Goal: Transaction & Acquisition: Purchase product/service

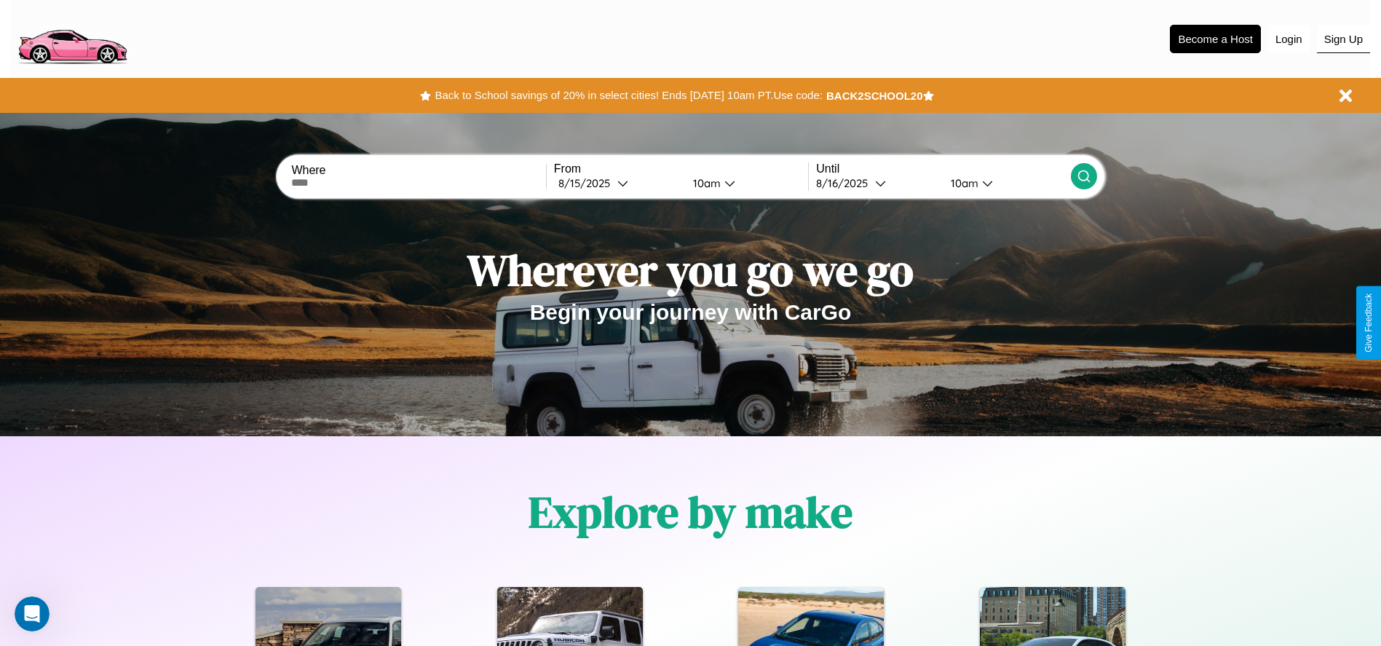
click at [1343, 39] on button "Sign Up" at bounding box center [1343, 39] width 53 height 28
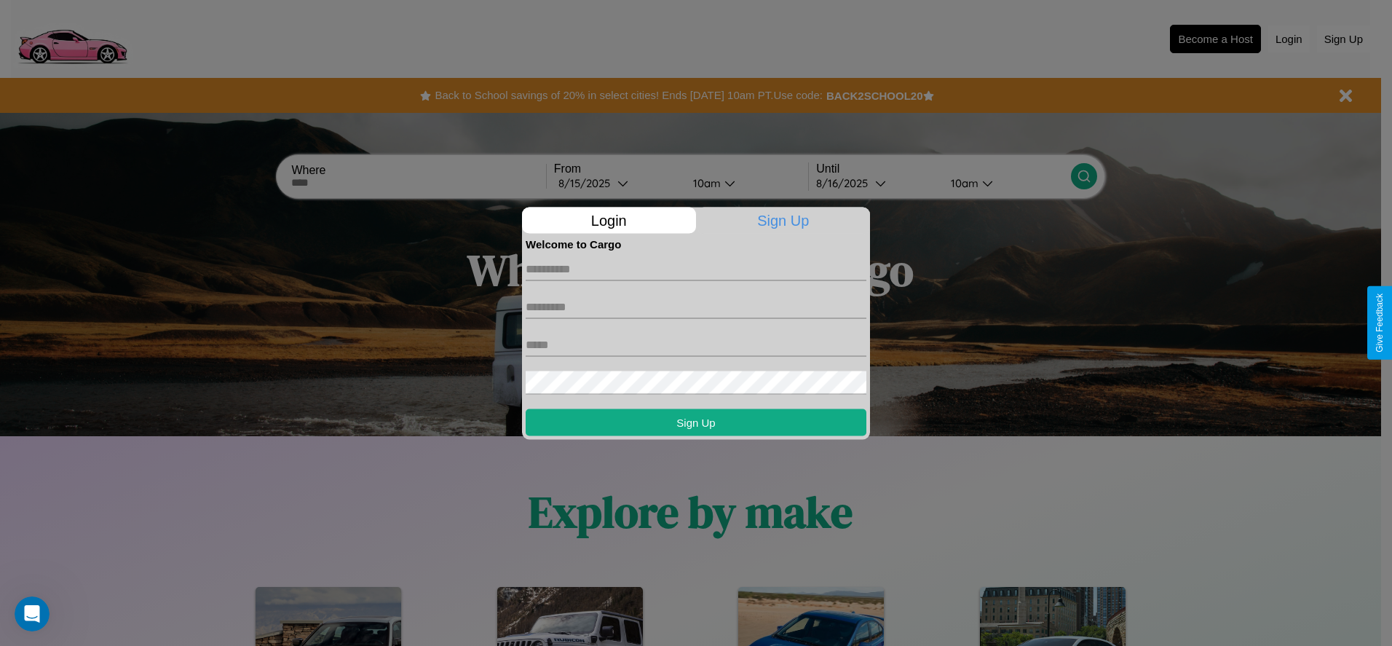
click at [696, 269] on input "text" at bounding box center [696, 268] width 341 height 23
type input "*****"
click at [696, 307] on input "text" at bounding box center [696, 306] width 341 height 23
type input "******"
click at [696, 344] on input "text" at bounding box center [696, 344] width 341 height 23
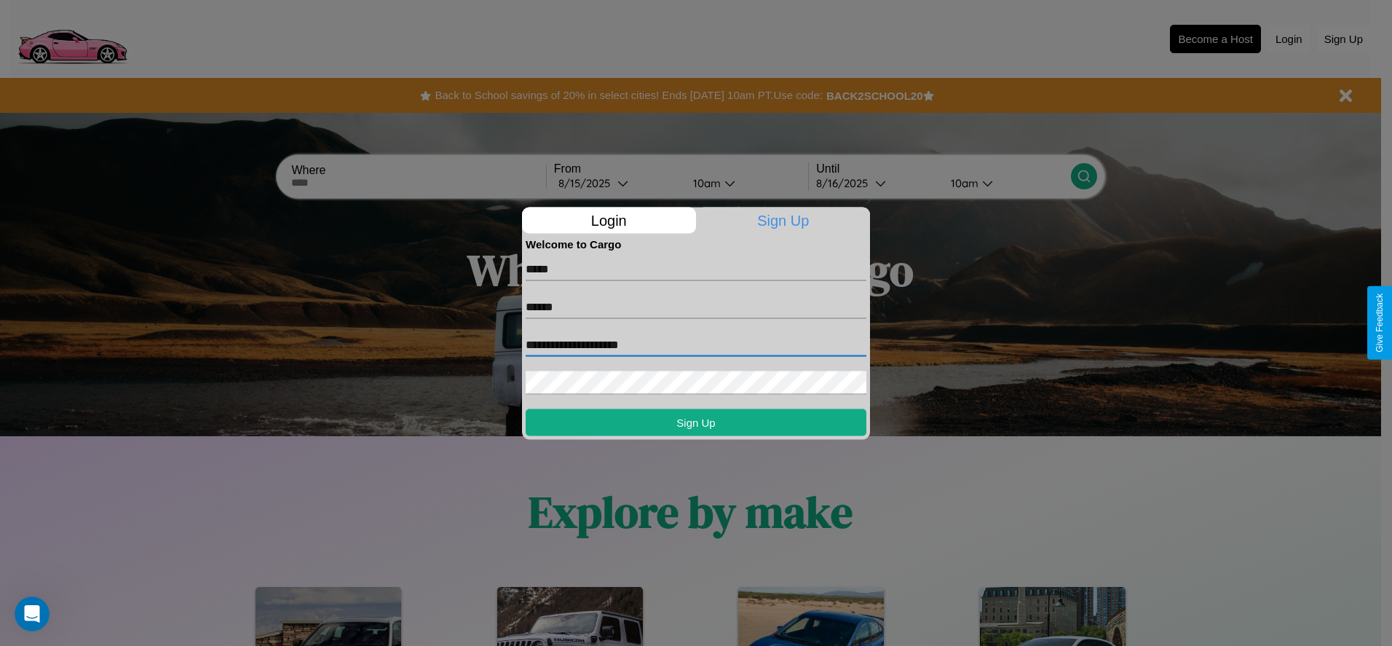
type input "**********"
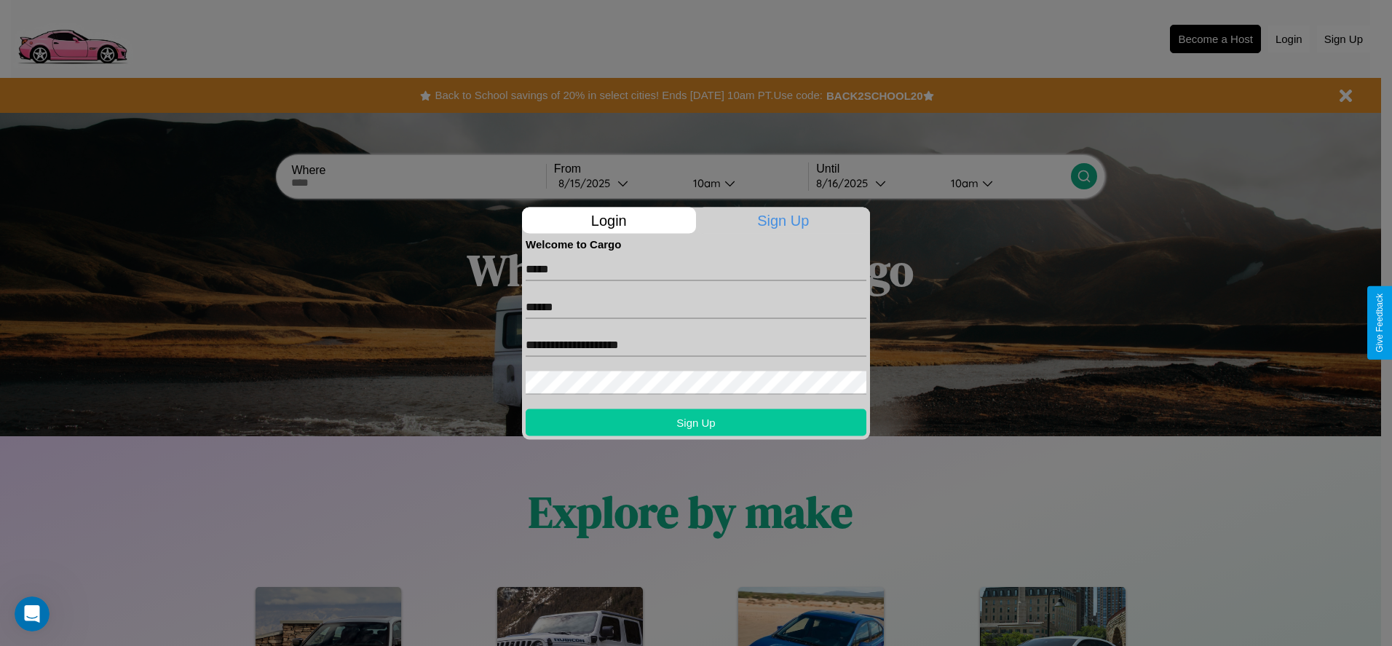
click at [696, 422] on button "Sign Up" at bounding box center [696, 421] width 341 height 27
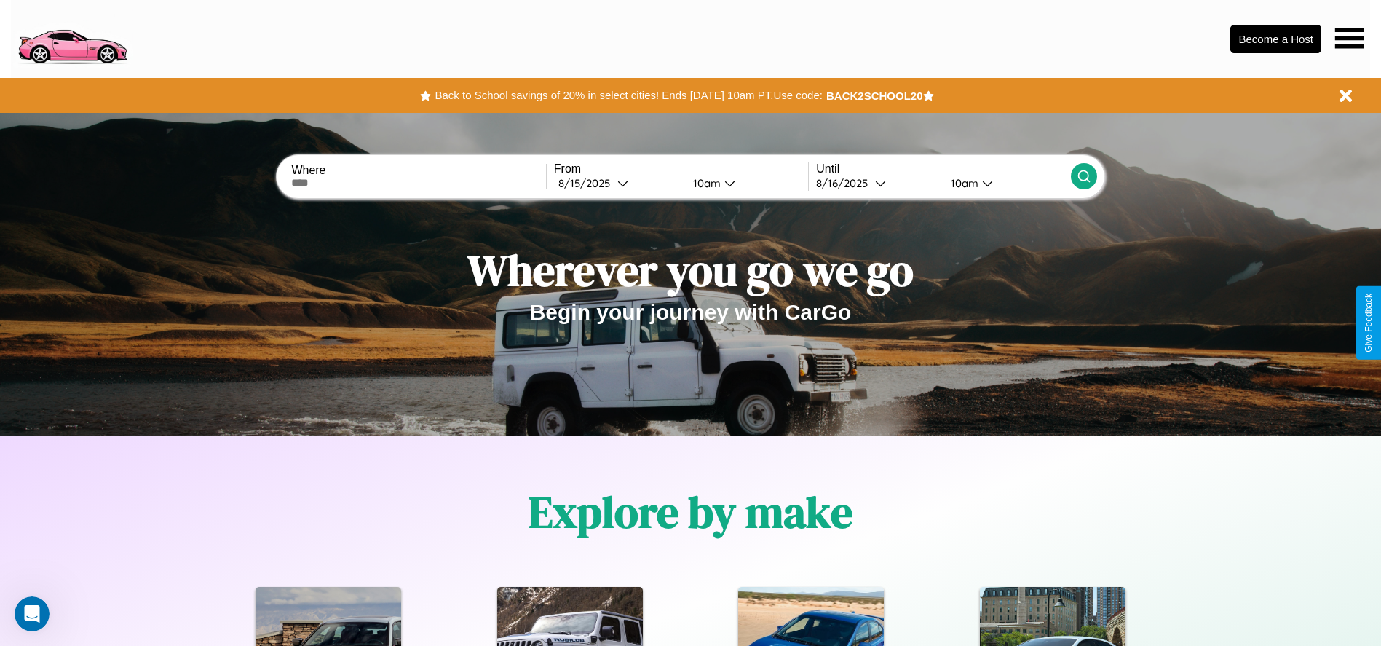
click at [419, 183] on input "text" at bounding box center [418, 183] width 254 height 12
type input "**********"
click at [617, 183] on div "8 / 15 / 2025" at bounding box center [587, 183] width 59 height 14
select select "*"
select select "****"
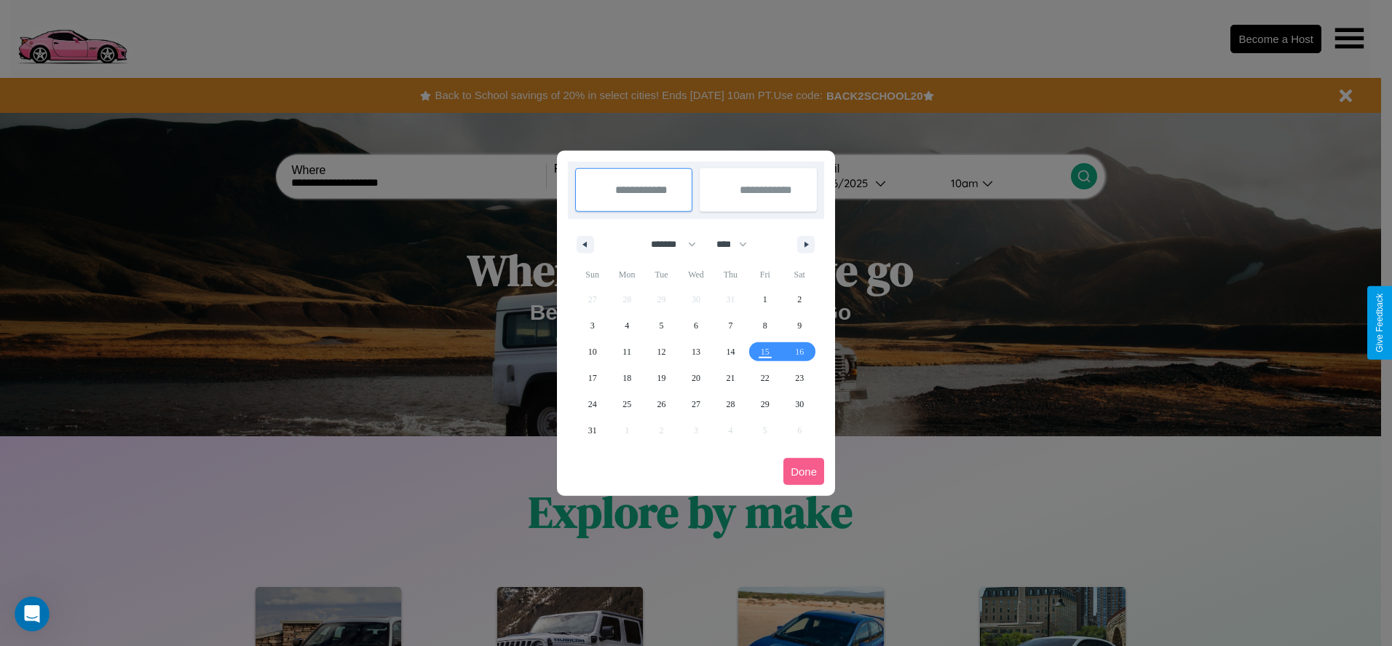
drag, startPoint x: 667, startPoint y: 244, endPoint x: 696, endPoint y: 292, distance: 56.2
click at [667, 244] on select "******* ******** ***** ***** *** **** **** ****** ********* ******* ******** **…" at bounding box center [671, 244] width 62 height 24
select select "*"
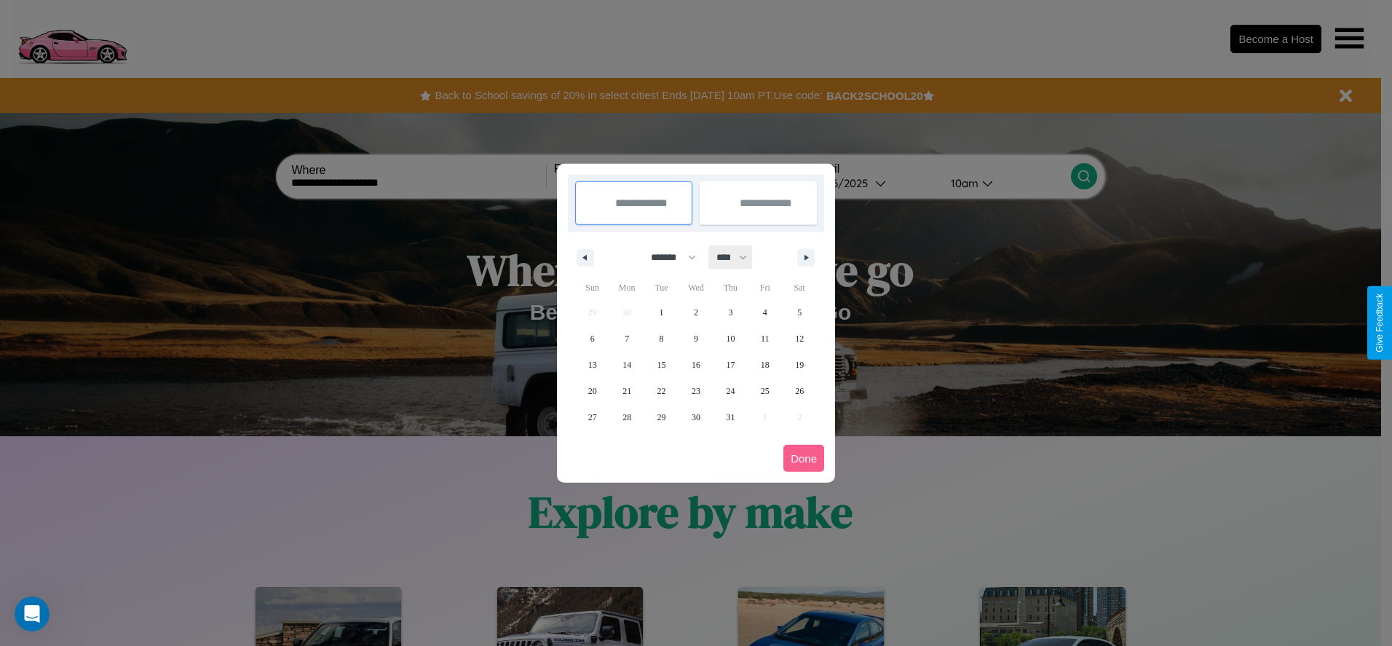
drag, startPoint x: 738, startPoint y: 257, endPoint x: 696, endPoint y: 292, distance: 54.8
click at [738, 257] on select "**** **** **** **** **** **** **** **** **** **** **** **** **** **** **** ****…" at bounding box center [731, 257] width 44 height 24
select select "****"
click at [695, 338] on span "8" at bounding box center [696, 338] width 4 height 26
type input "**********"
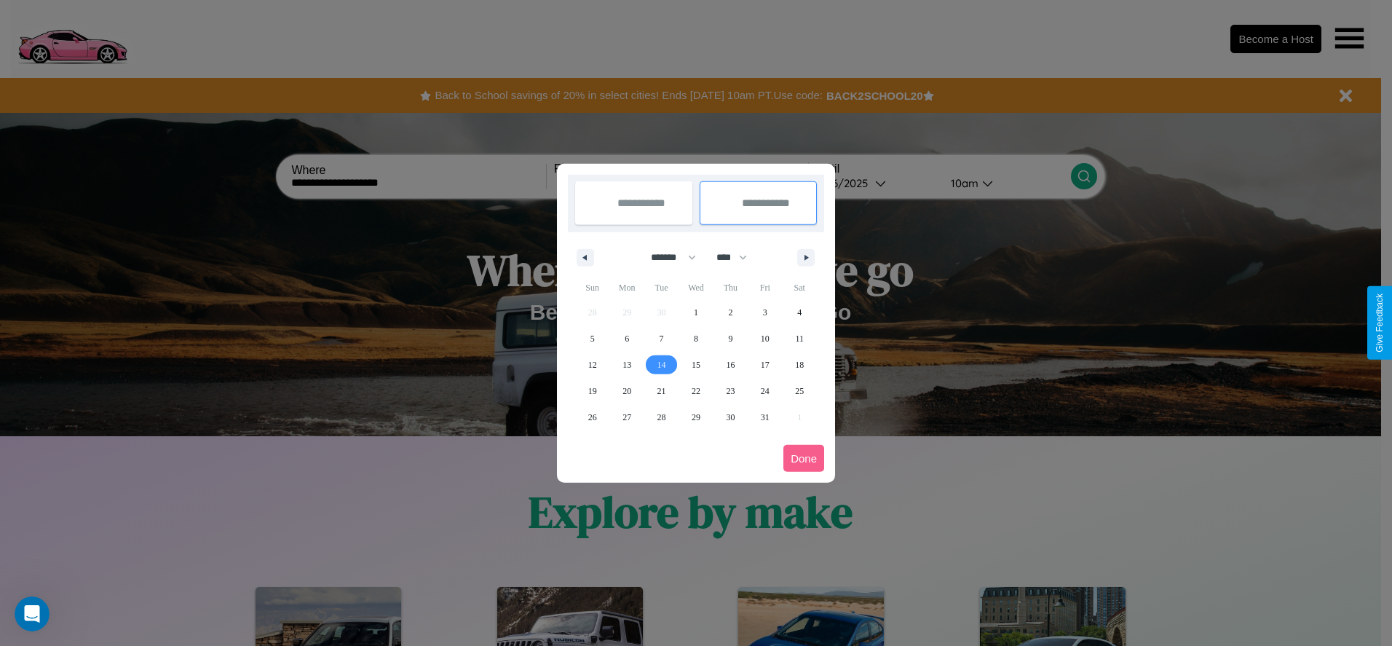
click at [661, 364] on span "14" at bounding box center [662, 365] width 9 height 26
type input "**********"
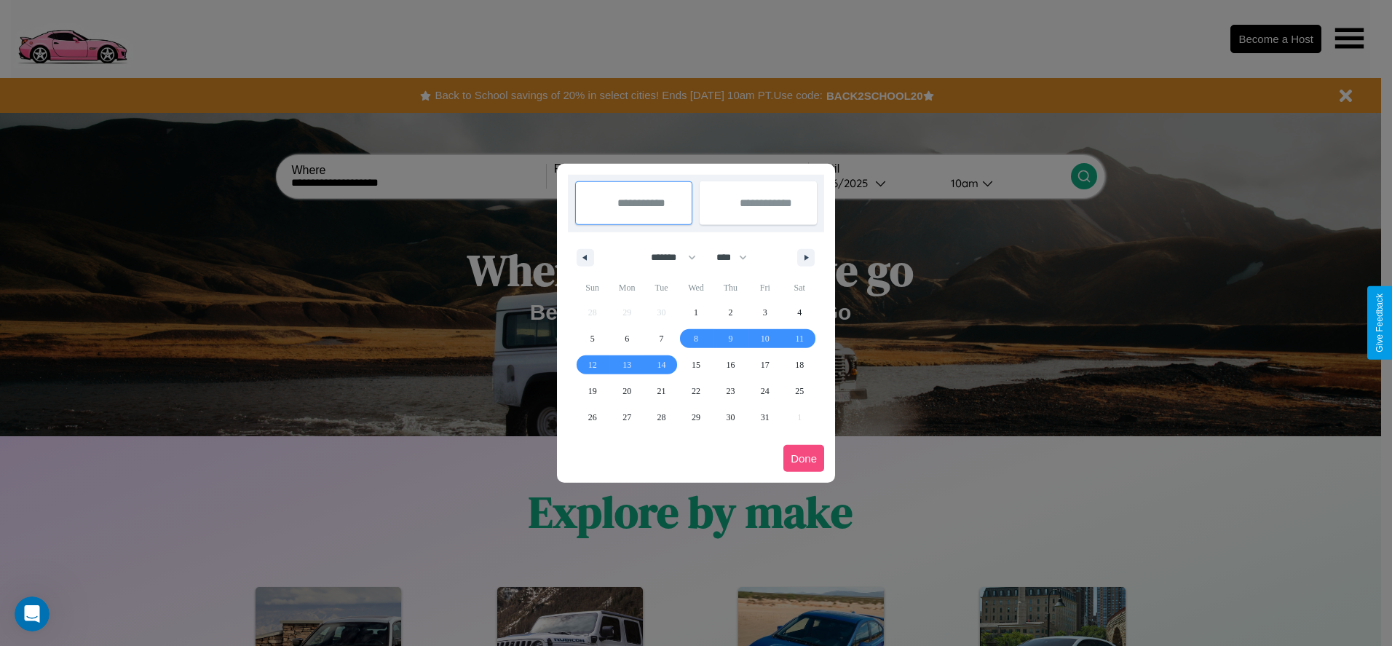
click at [804, 458] on button "Done" at bounding box center [803, 458] width 41 height 27
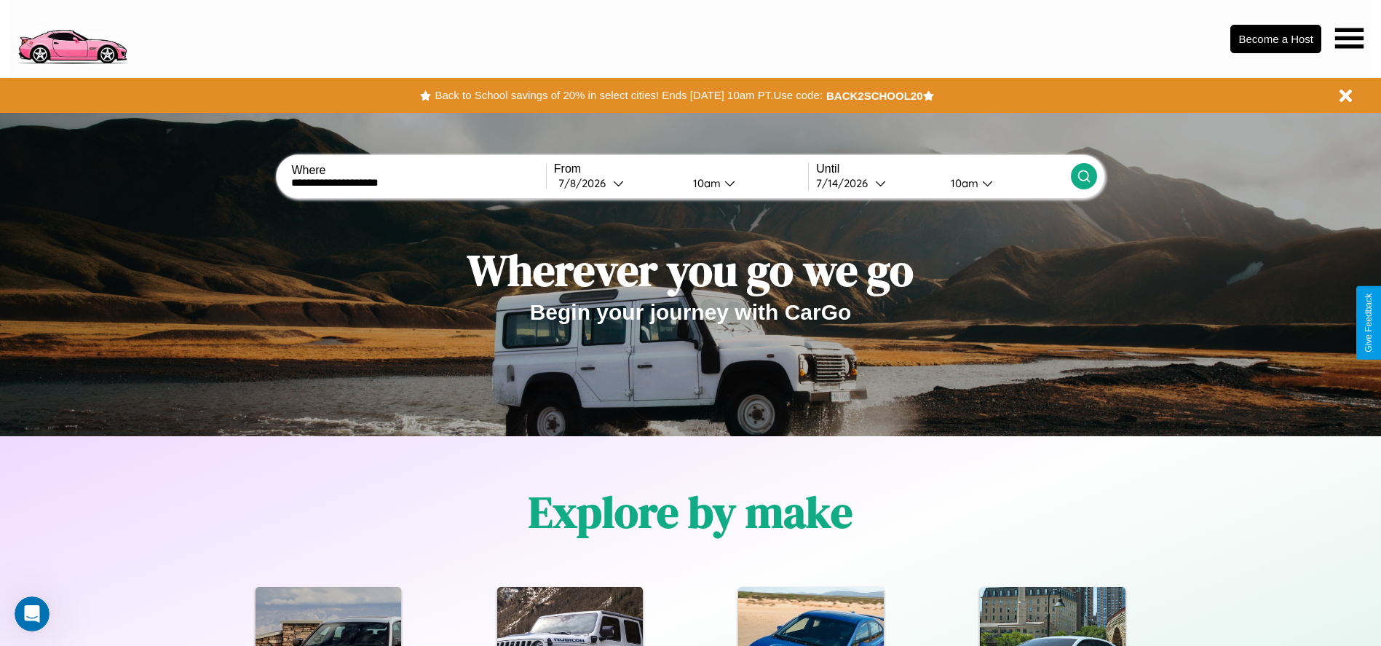
click at [1084, 176] on icon at bounding box center [1084, 176] width 15 height 15
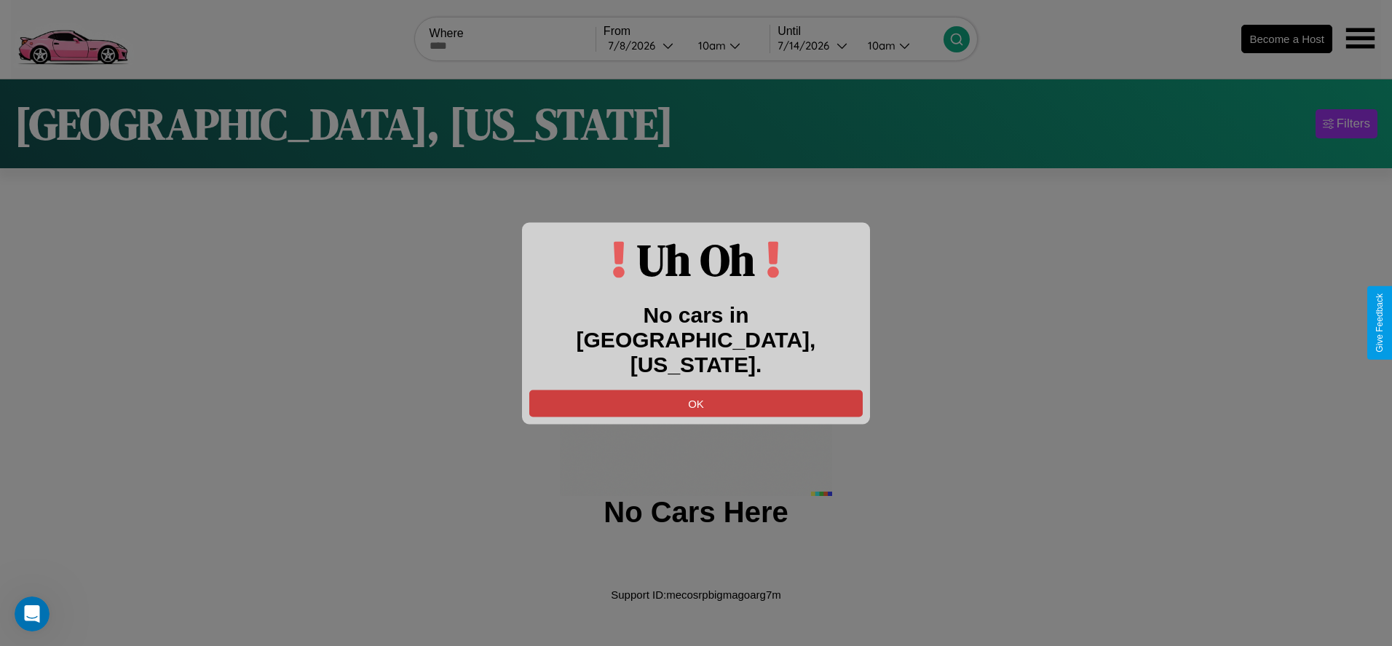
click at [696, 390] on button "OK" at bounding box center [695, 403] width 333 height 27
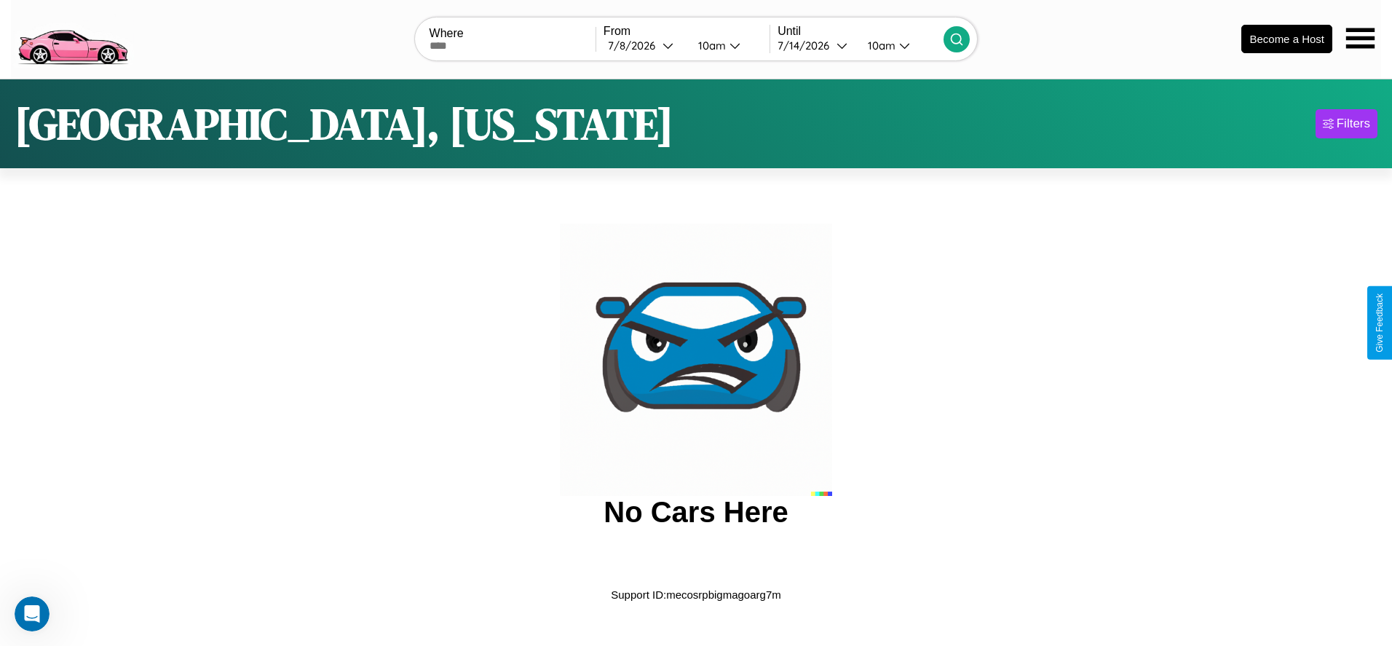
click at [72, 37] on img at bounding box center [72, 37] width 123 height 61
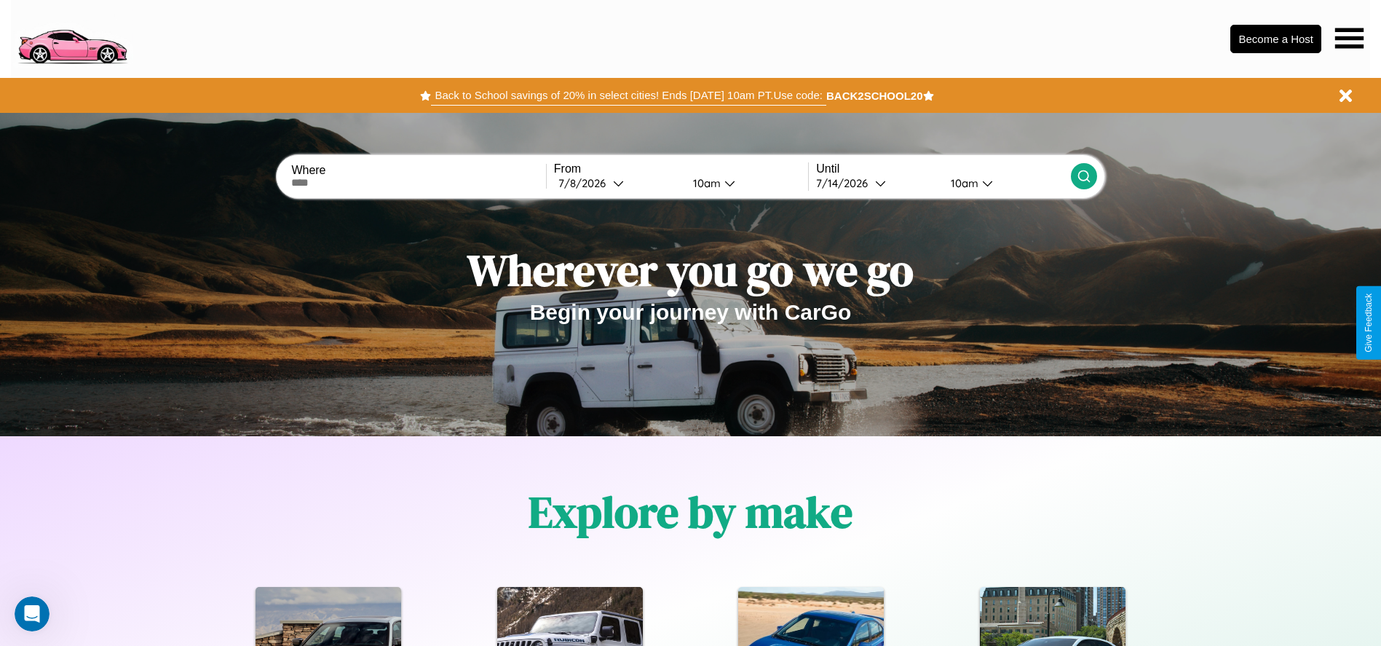
click at [628, 95] on button "Back to School savings of 20% in select cities! Ends 9/1 at 10am PT. Use code:" at bounding box center [628, 95] width 395 height 20
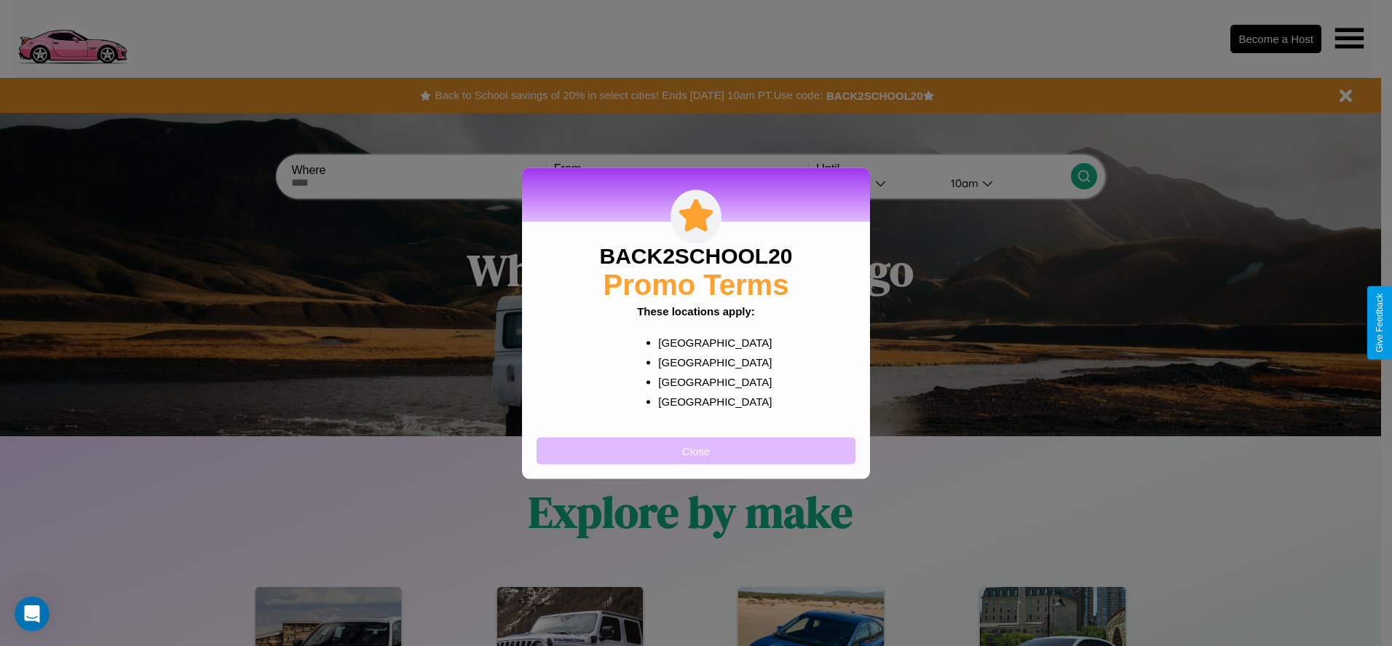
click at [696, 450] on button "Close" at bounding box center [696, 450] width 319 height 27
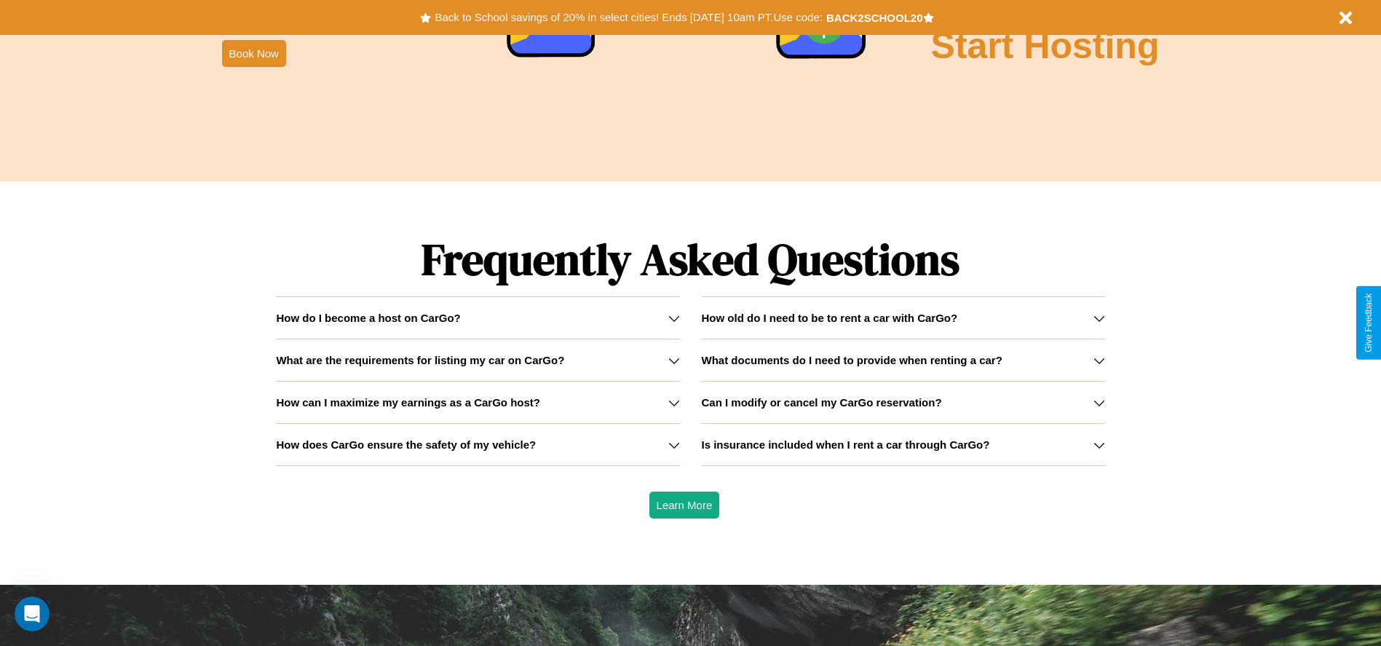
scroll to position [2089, 0]
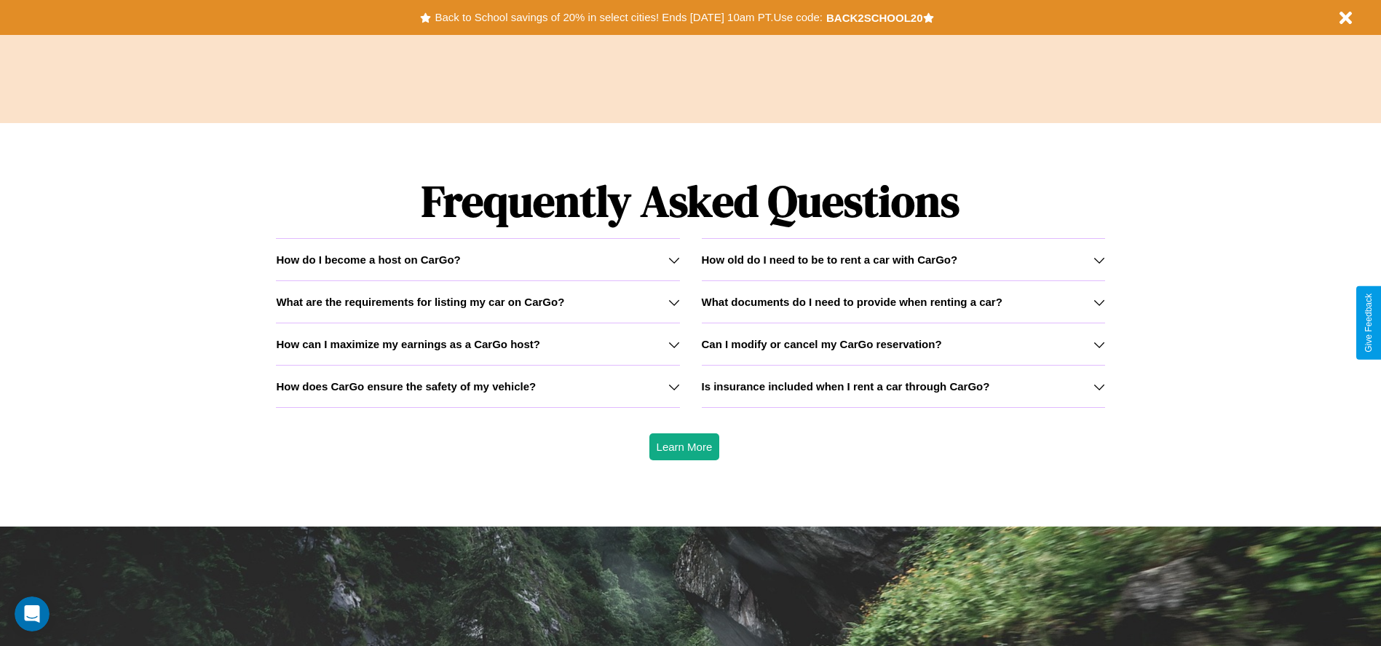
click at [478, 259] on div "How do I become a host on CarGo?" at bounding box center [477, 259] width 403 height 12
click at [674, 301] on icon at bounding box center [674, 302] width 12 height 12
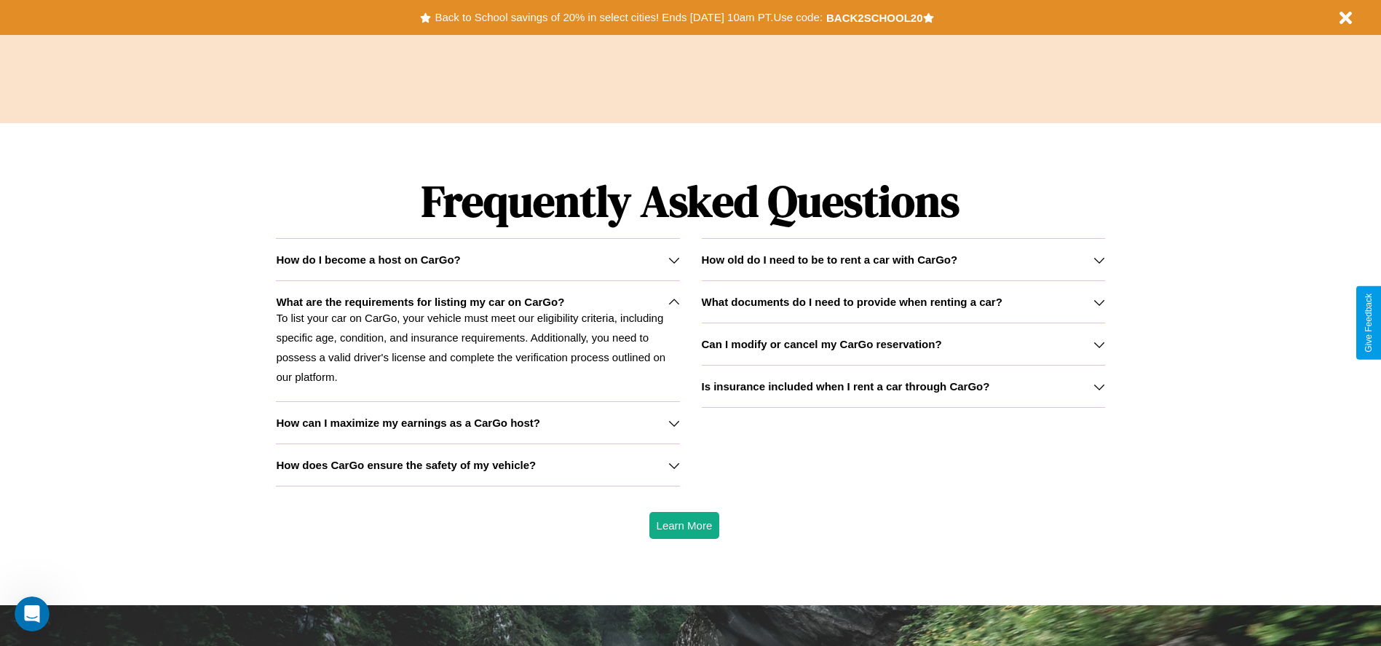
click at [903, 259] on h3 "How old do I need to be to rent a car with CarGo?" at bounding box center [830, 259] width 256 height 12
click at [903, 344] on h3 "Can I modify or cancel my CarGo reservation?" at bounding box center [822, 344] width 240 height 12
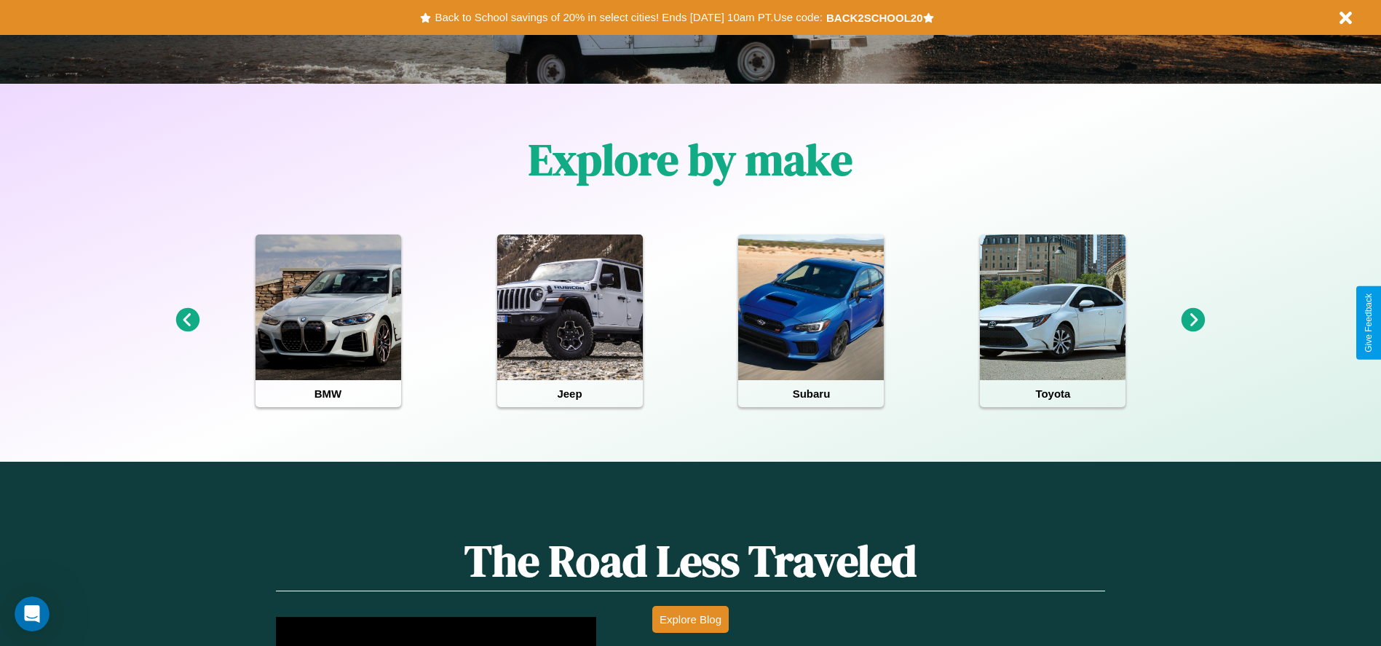
scroll to position [302, 0]
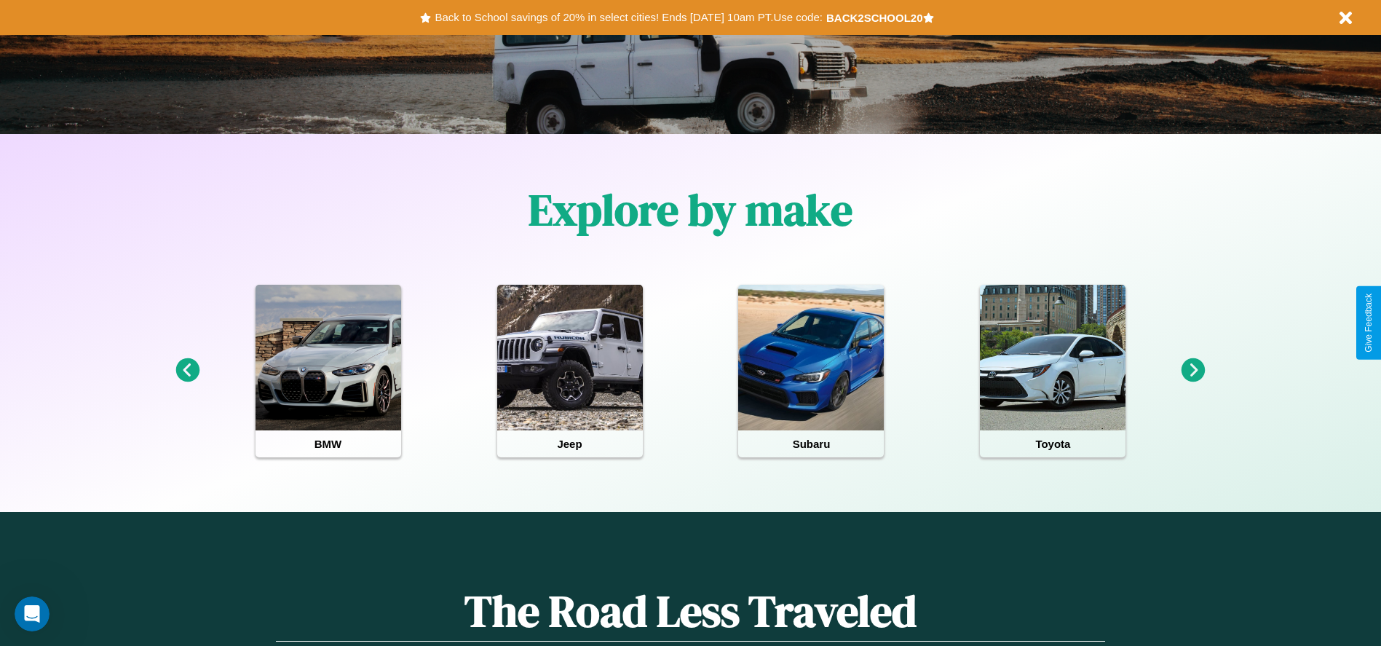
click at [1193, 371] on icon at bounding box center [1194, 370] width 24 height 24
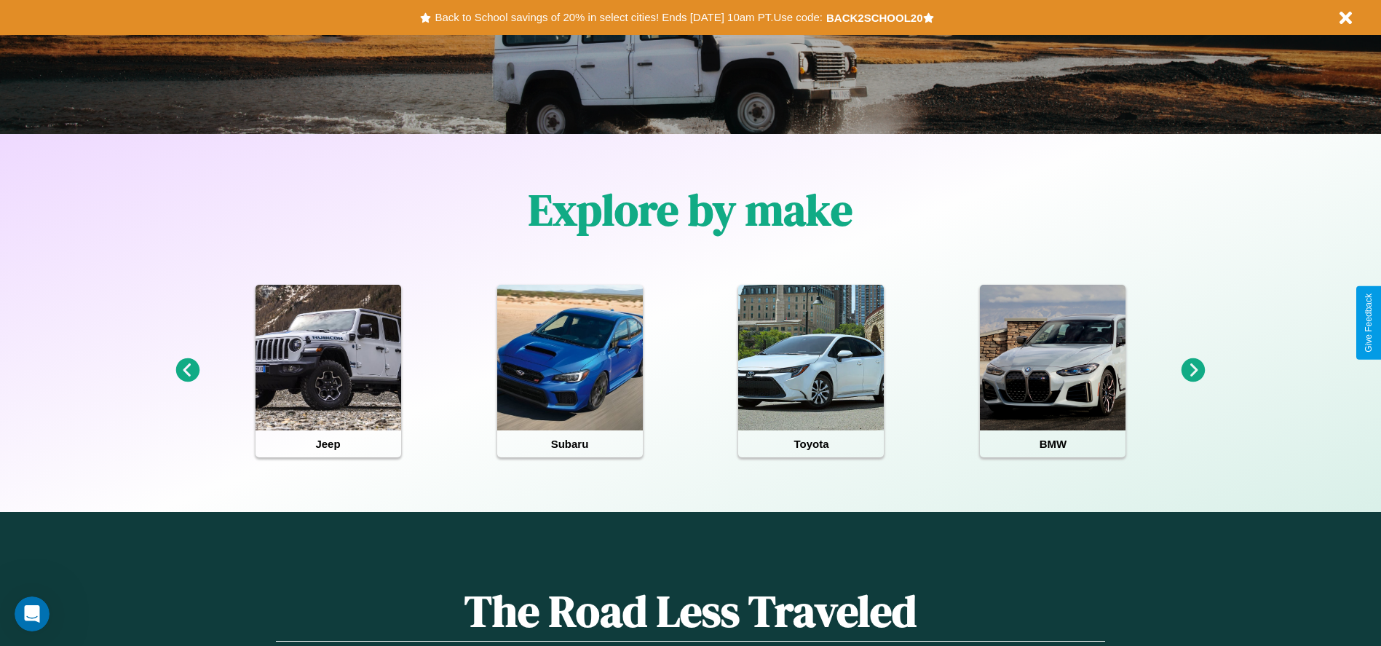
click at [187, 371] on icon at bounding box center [187, 370] width 24 height 24
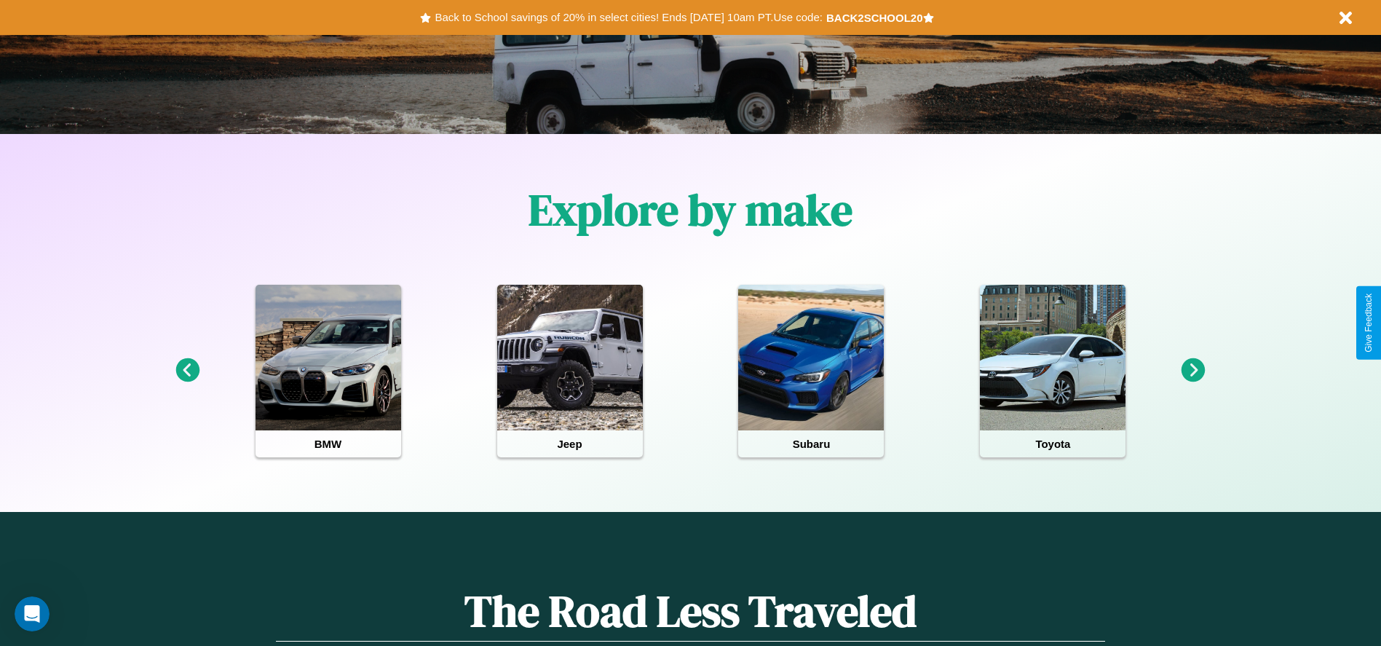
click at [187, 371] on icon at bounding box center [187, 370] width 24 height 24
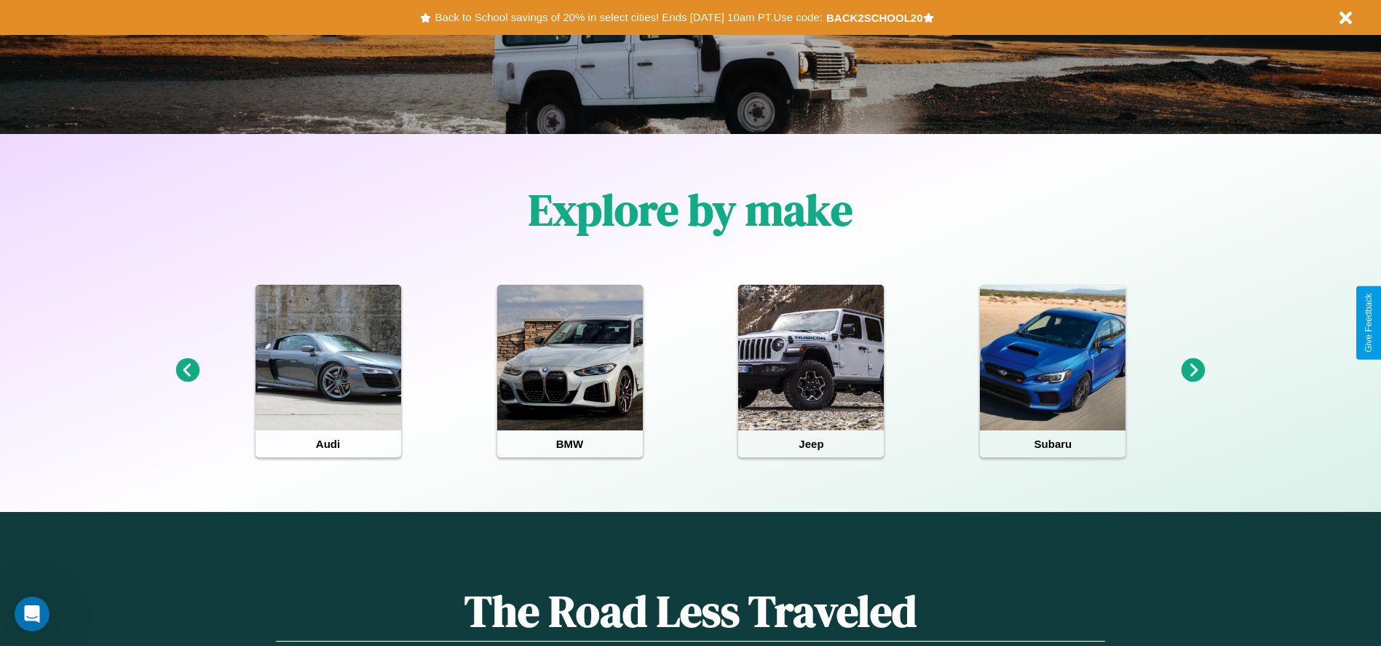
click at [1193, 371] on icon at bounding box center [1194, 370] width 24 height 24
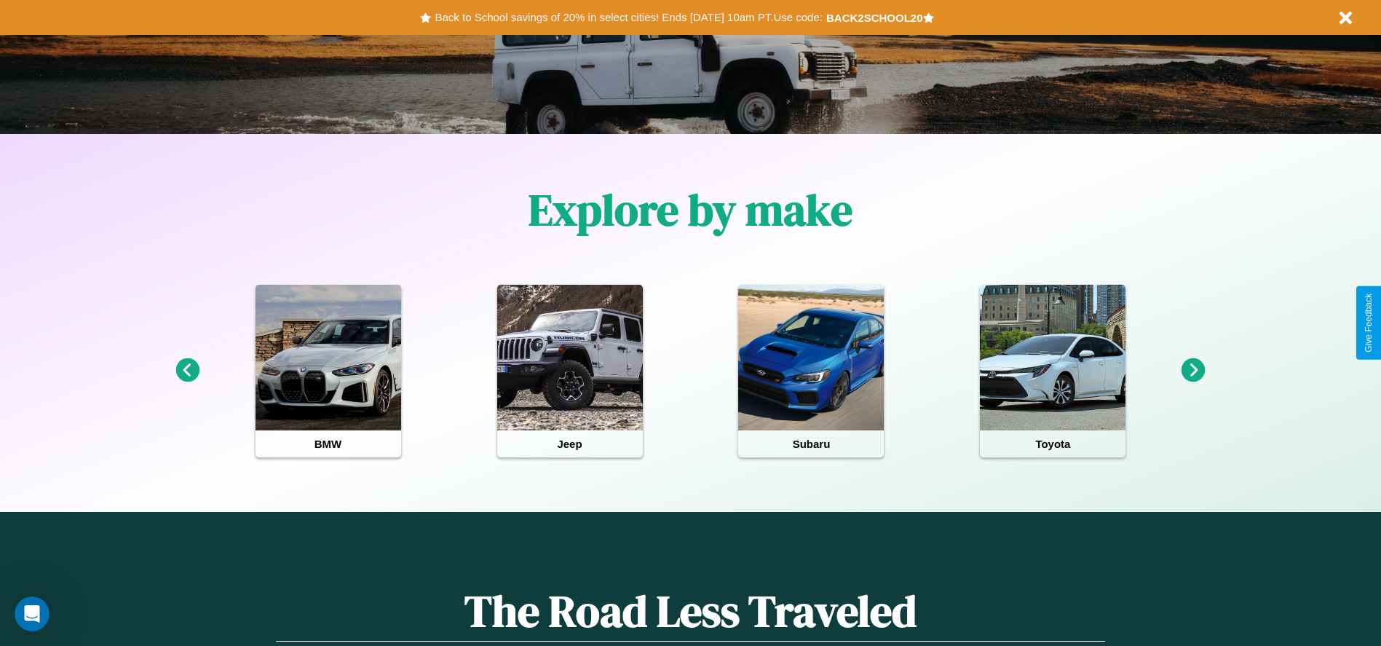
click at [187, 371] on icon at bounding box center [187, 370] width 24 height 24
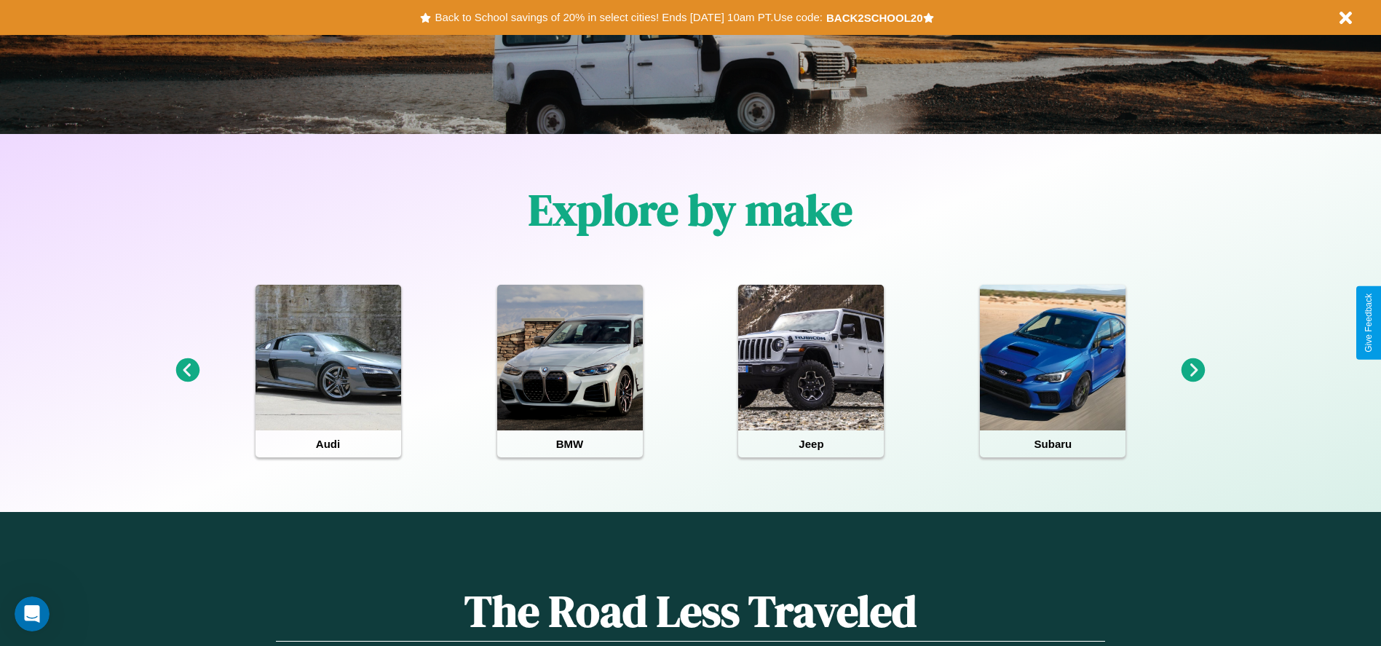
click at [1193, 371] on icon at bounding box center [1194, 370] width 24 height 24
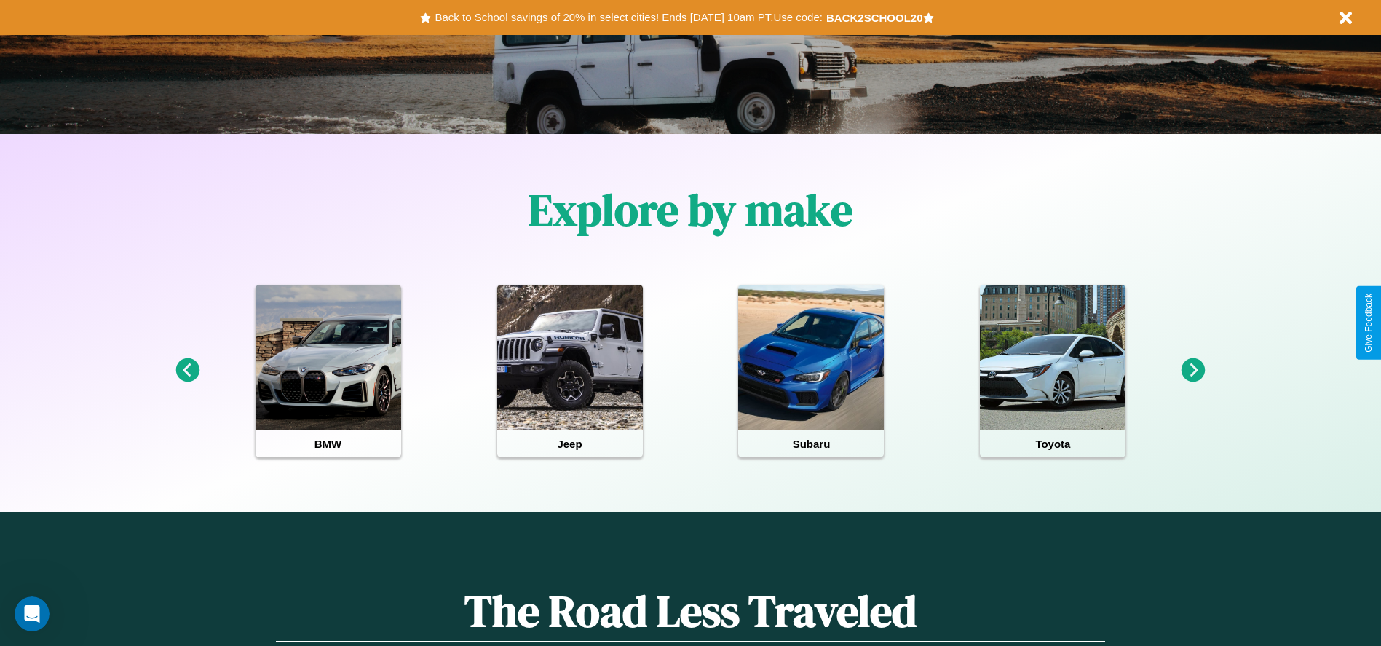
click at [187, 371] on icon at bounding box center [187, 370] width 24 height 24
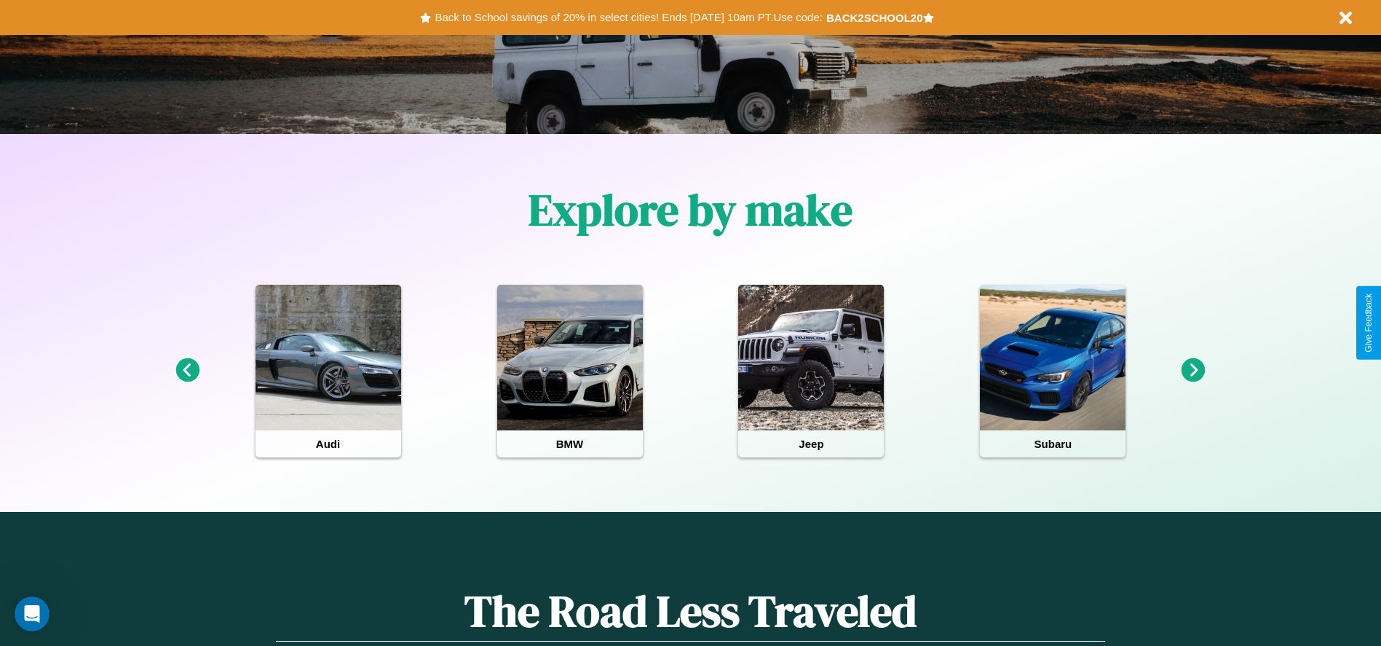
click at [187, 371] on icon at bounding box center [187, 370] width 24 height 24
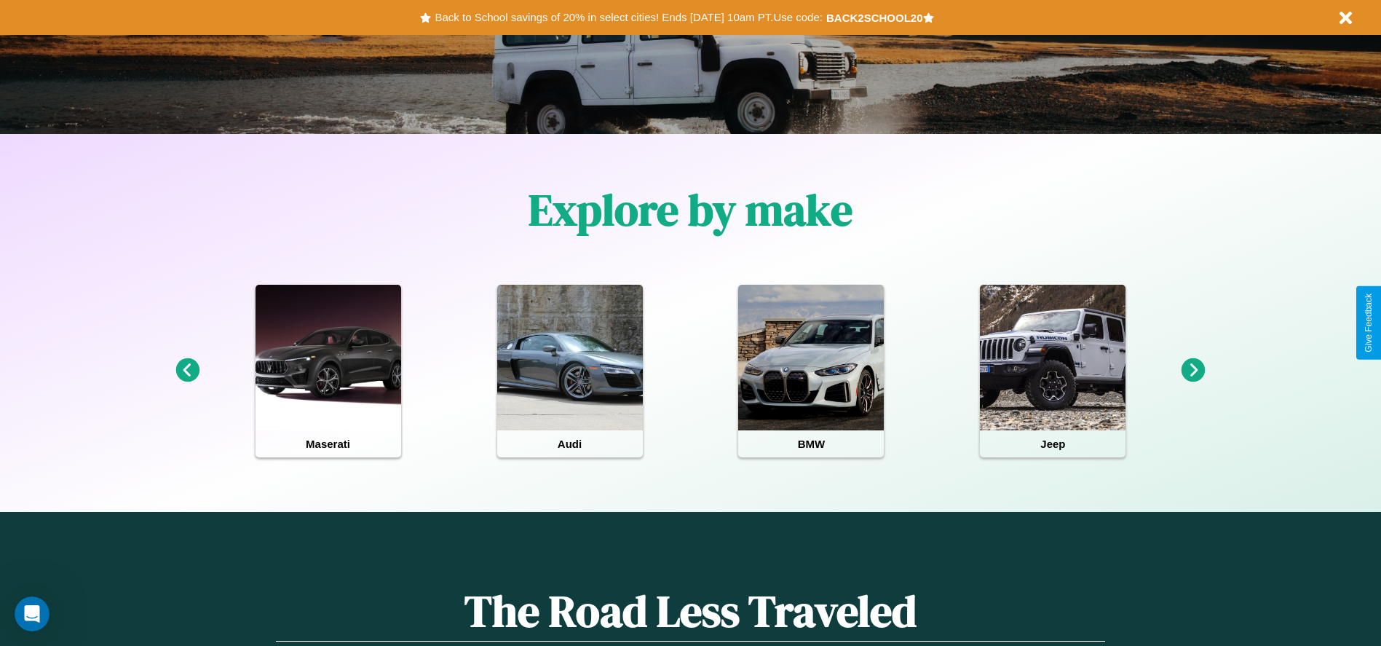
click at [1193, 371] on icon at bounding box center [1194, 370] width 24 height 24
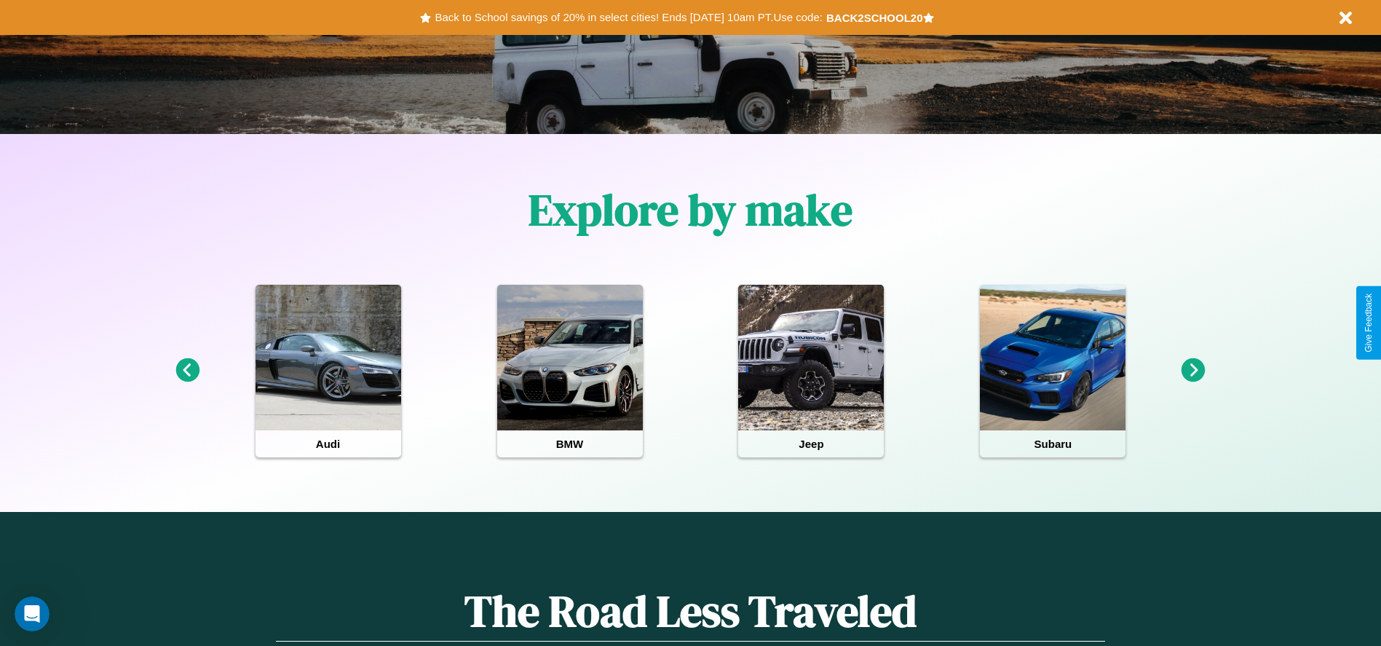
click at [1193, 371] on icon at bounding box center [1194, 370] width 24 height 24
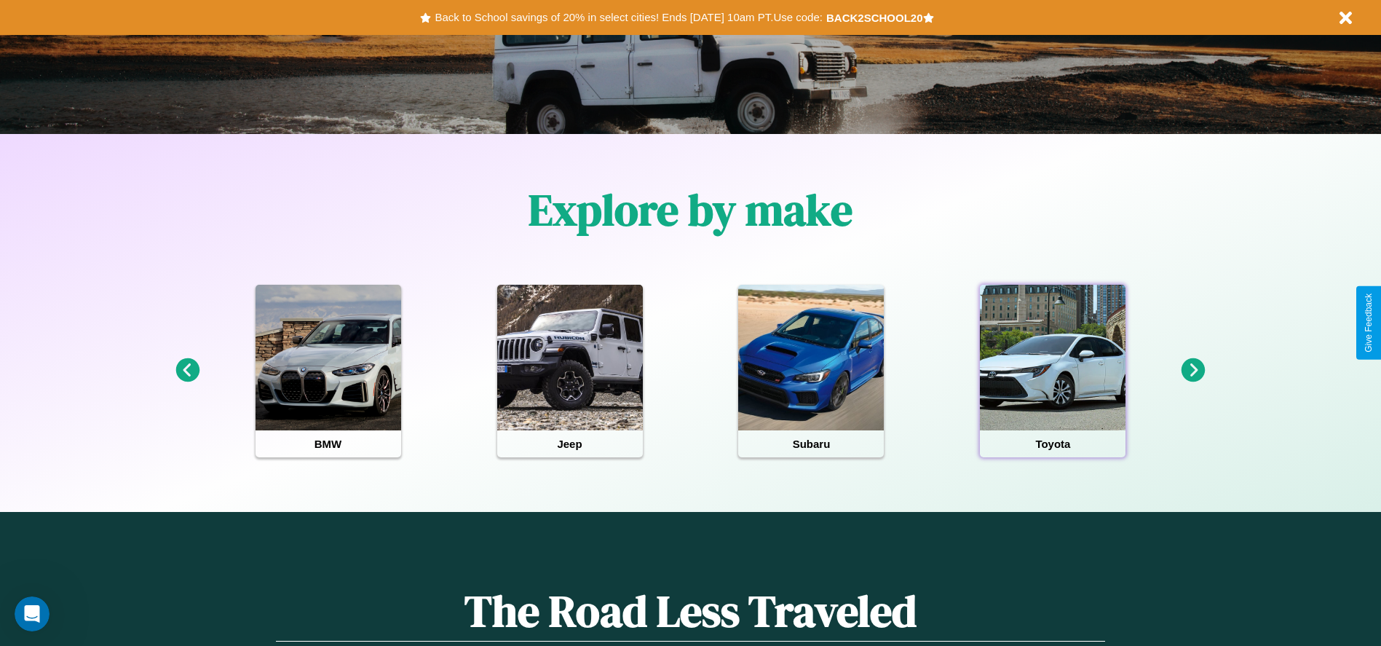
click at [1053, 371] on div at bounding box center [1053, 358] width 146 height 146
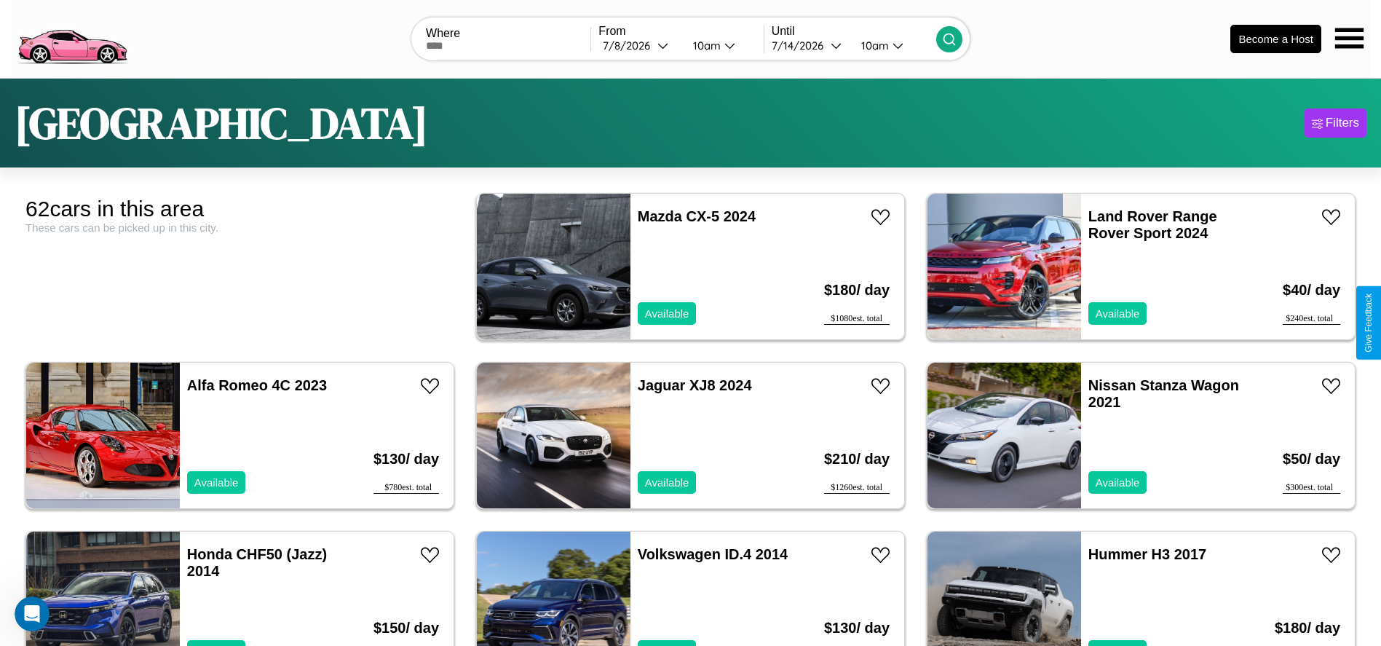
scroll to position [162, 0]
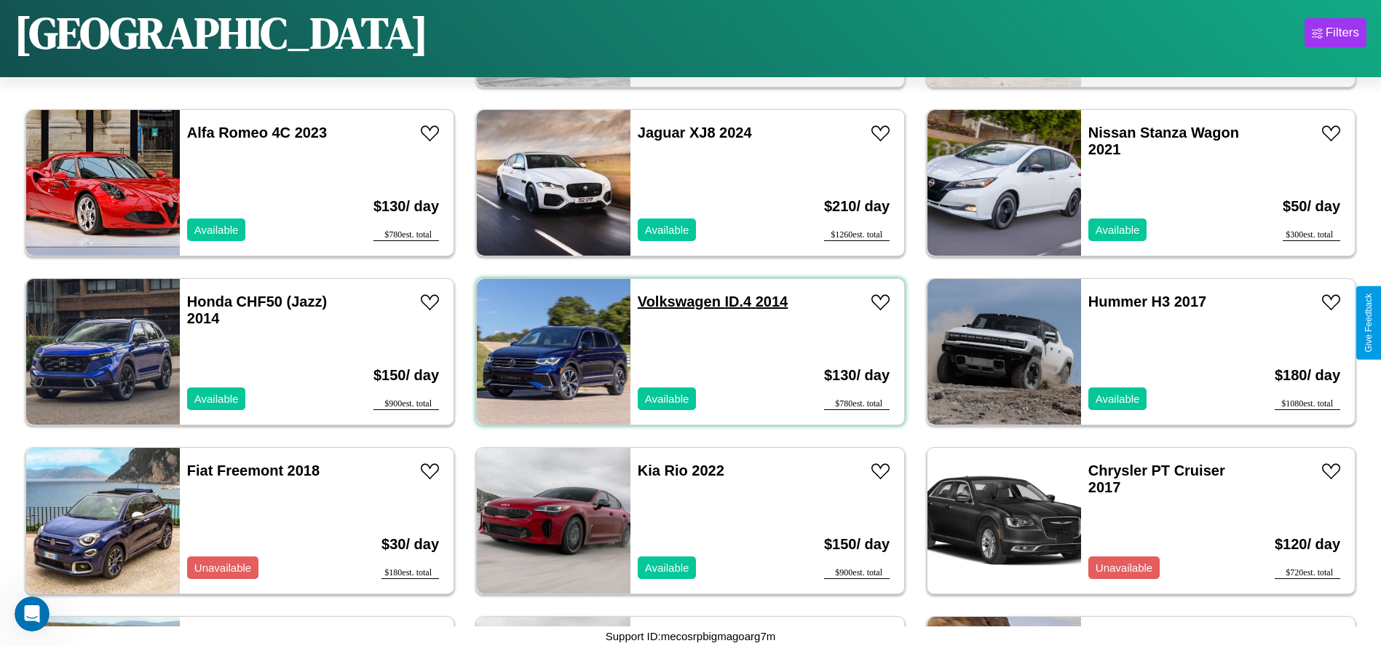
click at [674, 301] on link "Volkswagen ID.4 2014" at bounding box center [713, 301] width 150 height 16
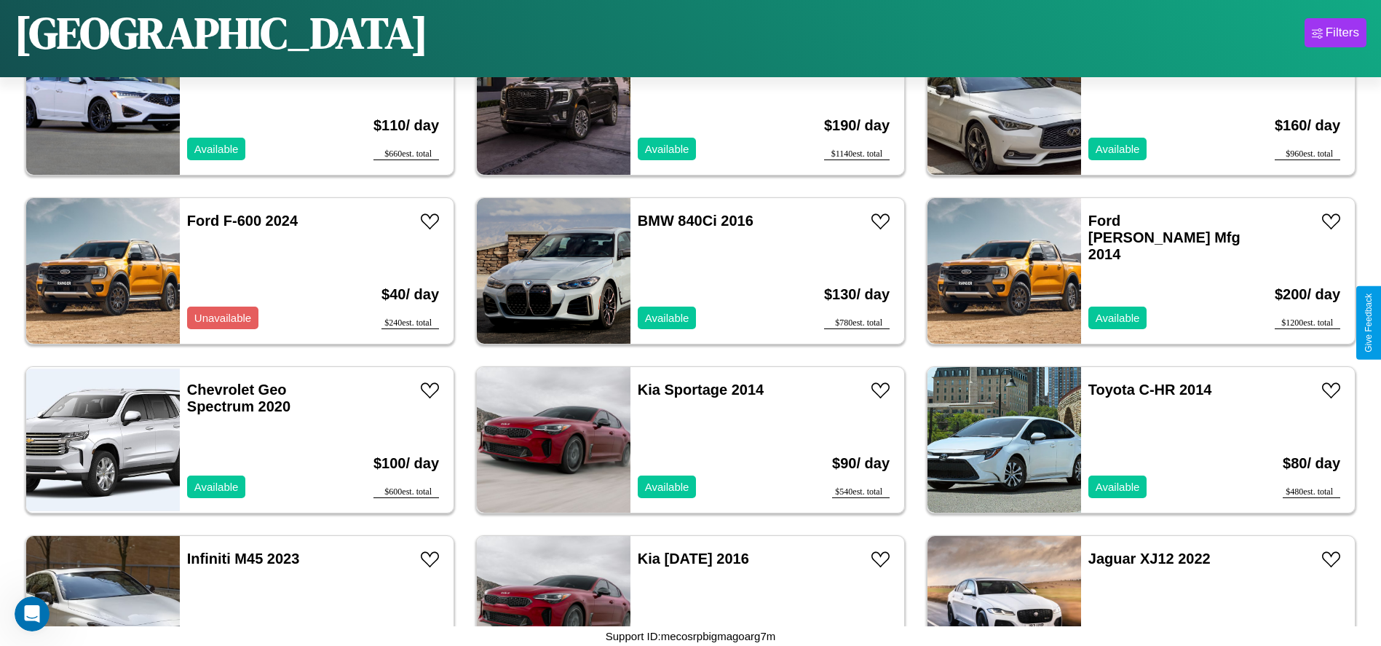
scroll to position [2359, 0]
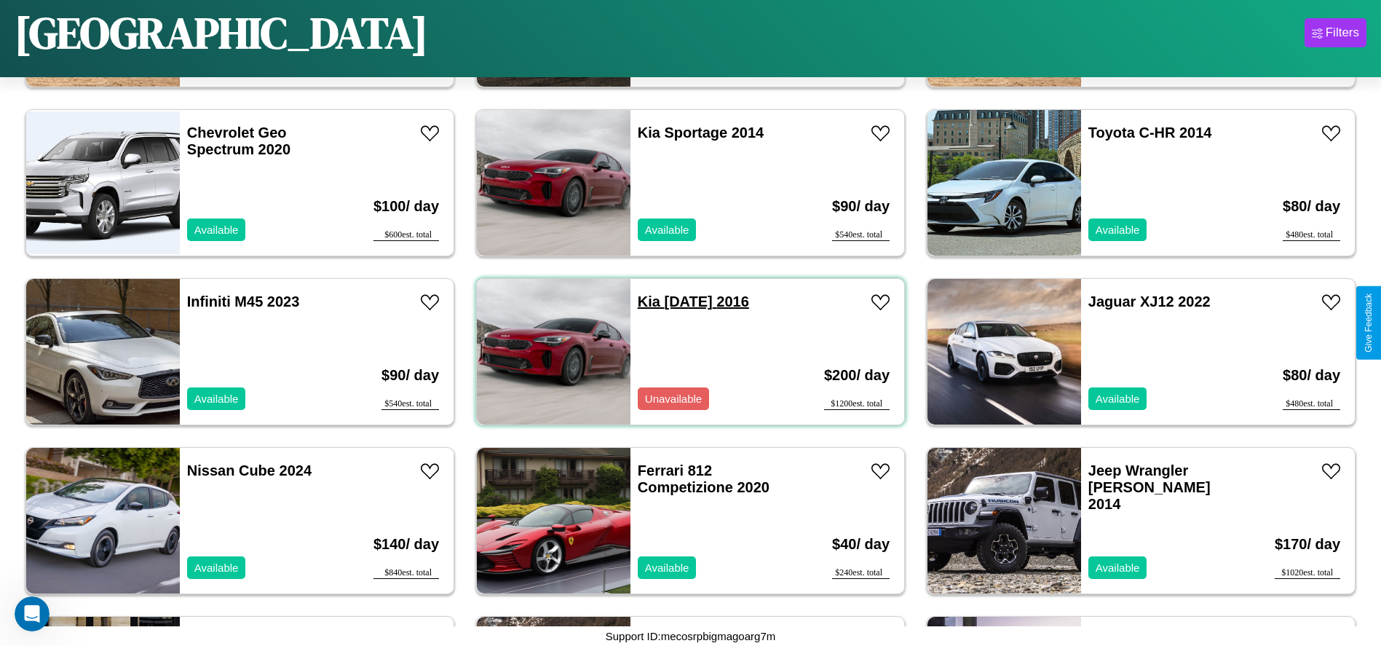
click at [644, 301] on link "Kia Carnival 2016" at bounding box center [693, 301] width 111 height 16
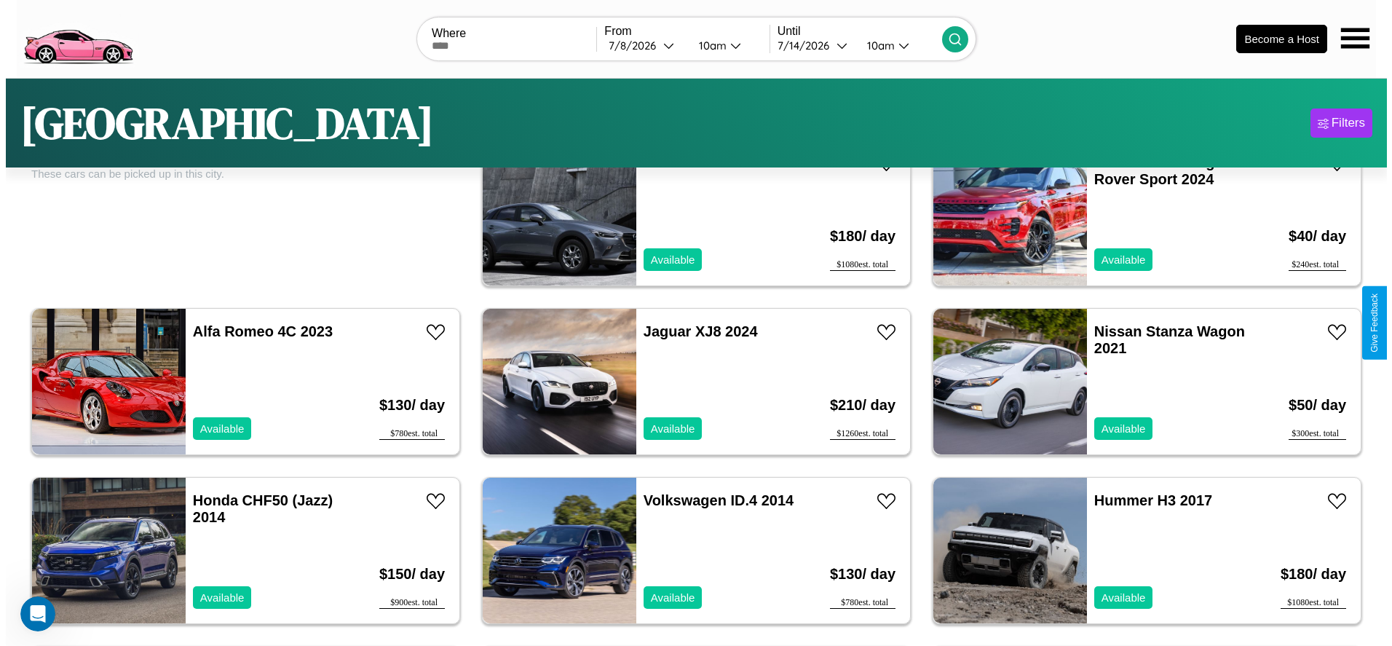
scroll to position [0, 0]
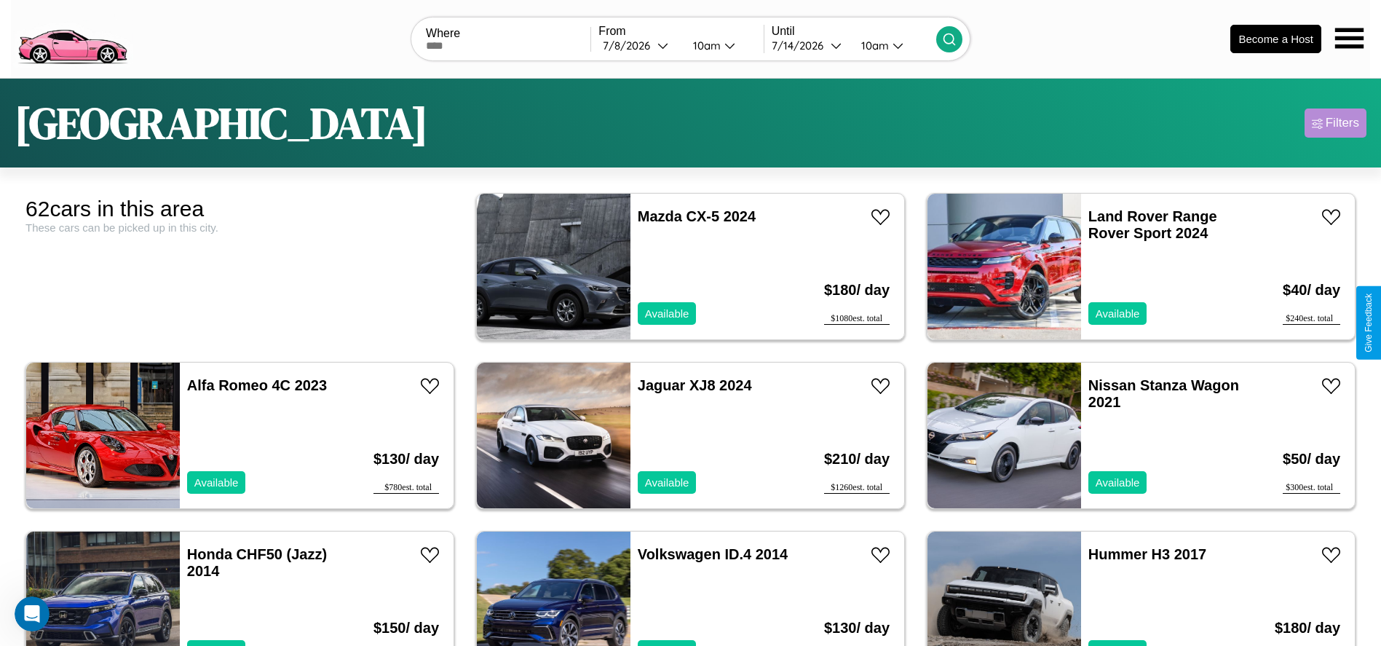
click at [1335, 123] on div "Filters" at bounding box center [1342, 123] width 33 height 15
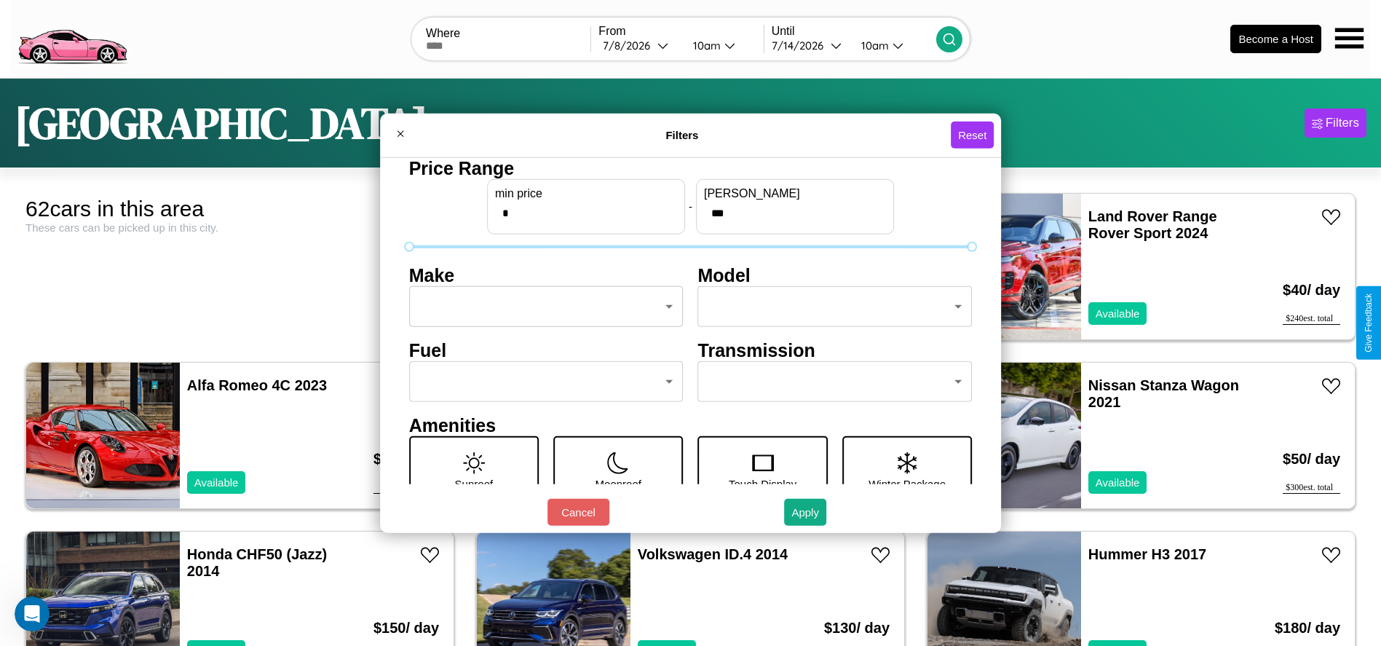
click at [542, 307] on body "CarGo Where From 7 / 8 / 2026 10am Until 7 / 14 / 2026 10am Become a Host Los A…" at bounding box center [690, 368] width 1381 height 736
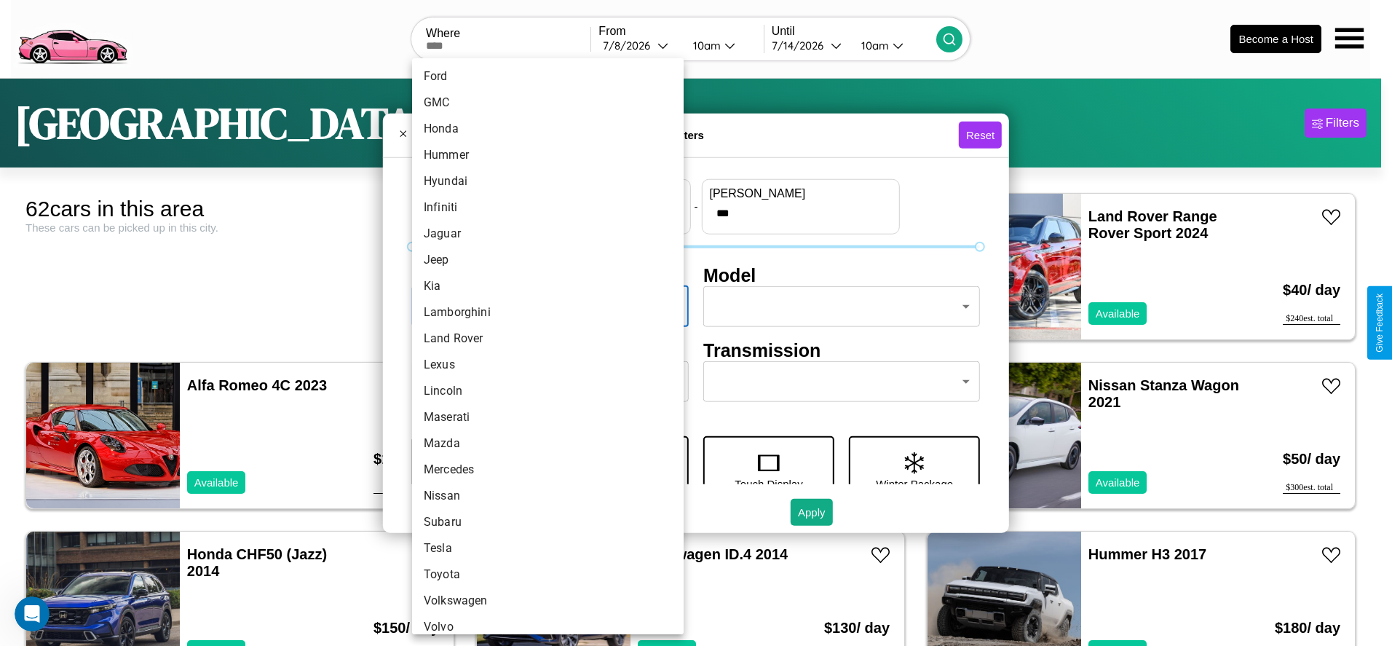
scroll to position [379, 0]
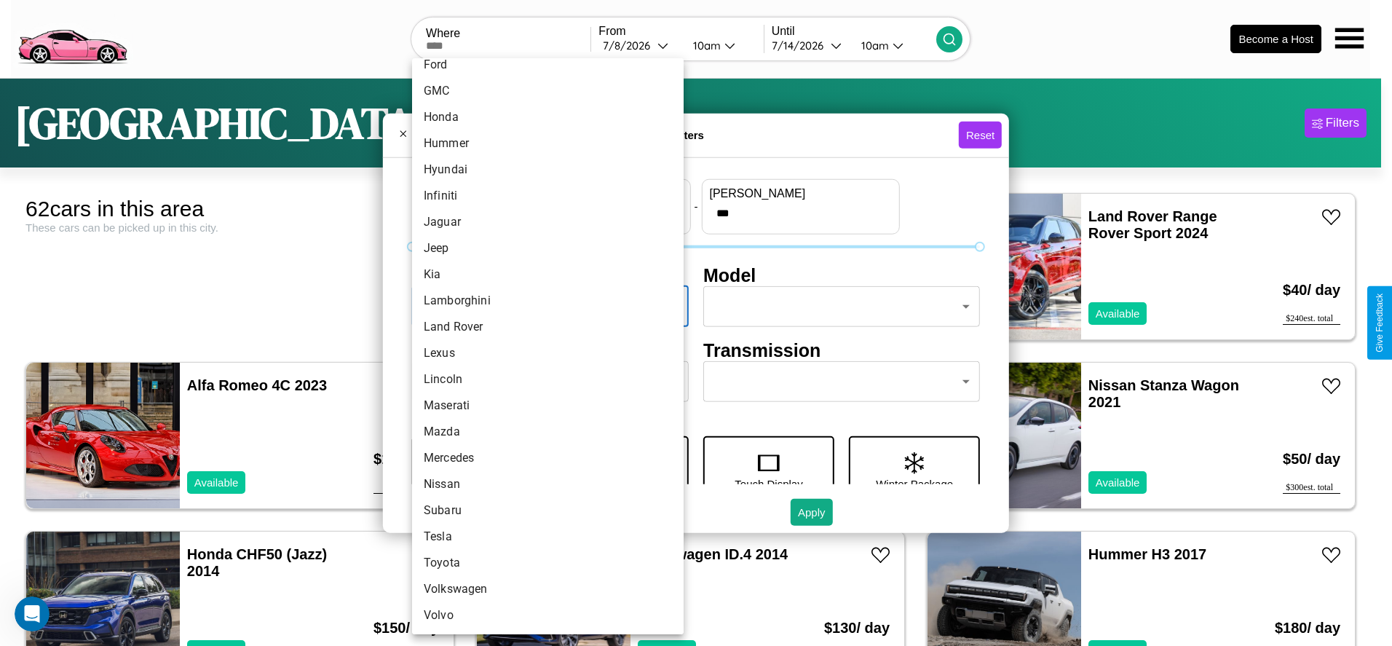
click at [542, 615] on li "Volvo" at bounding box center [548, 615] width 272 height 26
type input "*****"
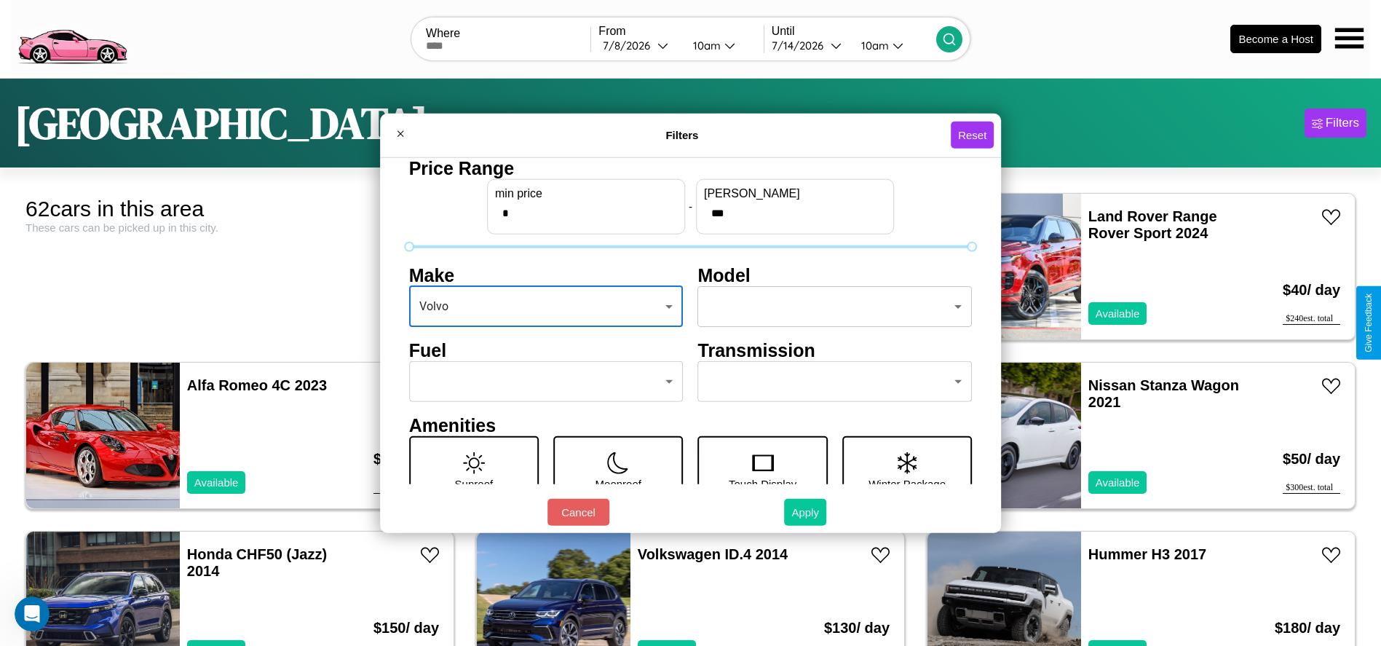
click at [806, 512] on button "Apply" at bounding box center [805, 512] width 42 height 27
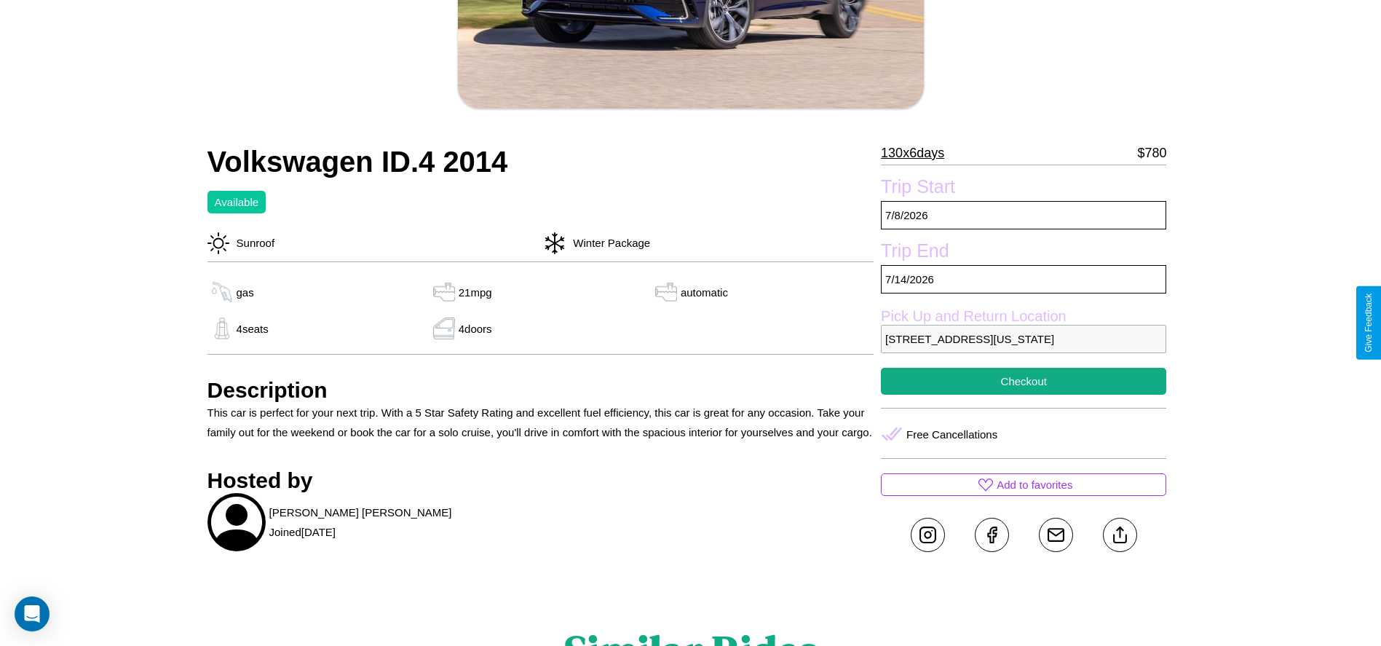
scroll to position [550, 0]
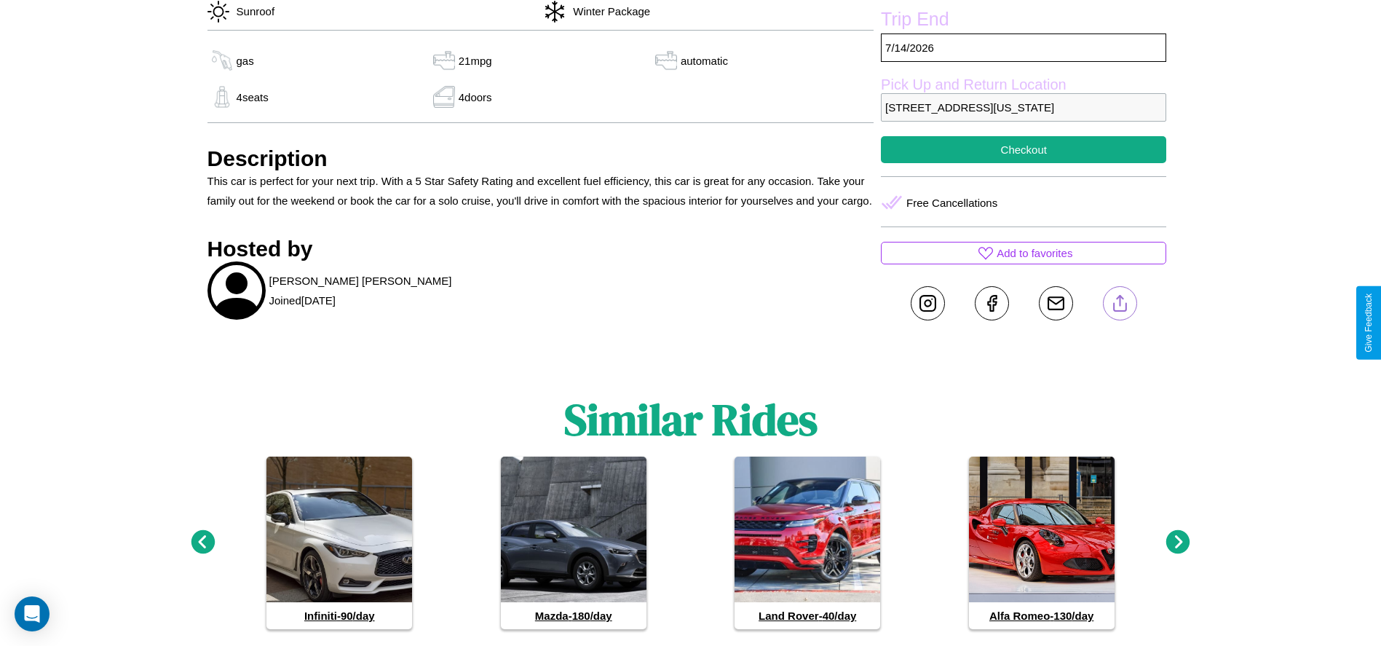
click at [1120, 306] on line at bounding box center [1120, 301] width 0 height 10
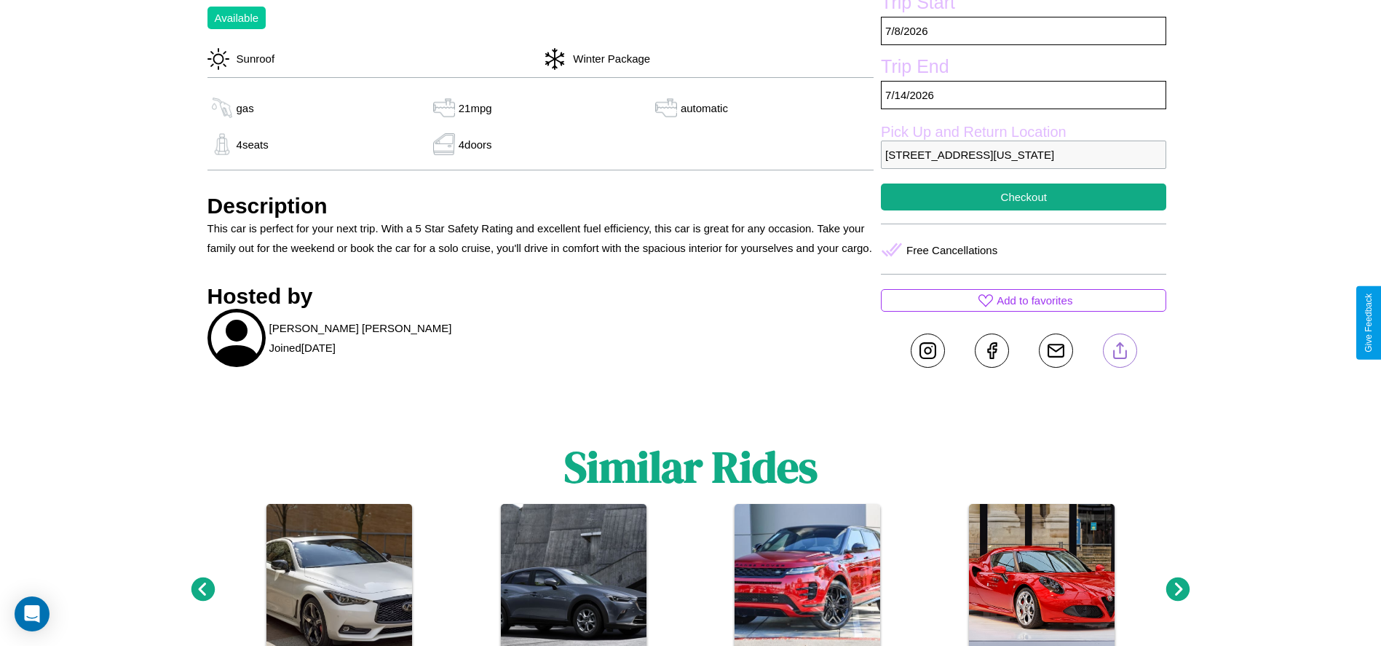
scroll to position [500, 0]
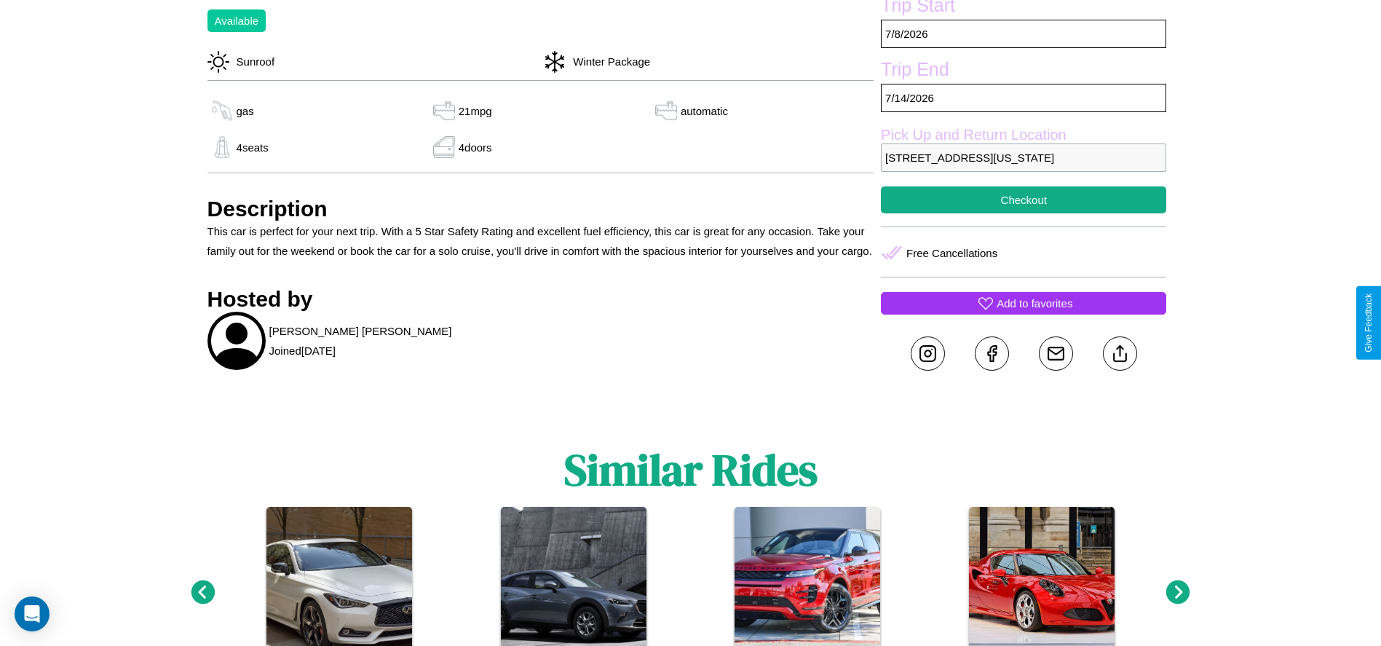
click at [1024, 313] on p "Add to favorites" at bounding box center [1035, 303] width 76 height 20
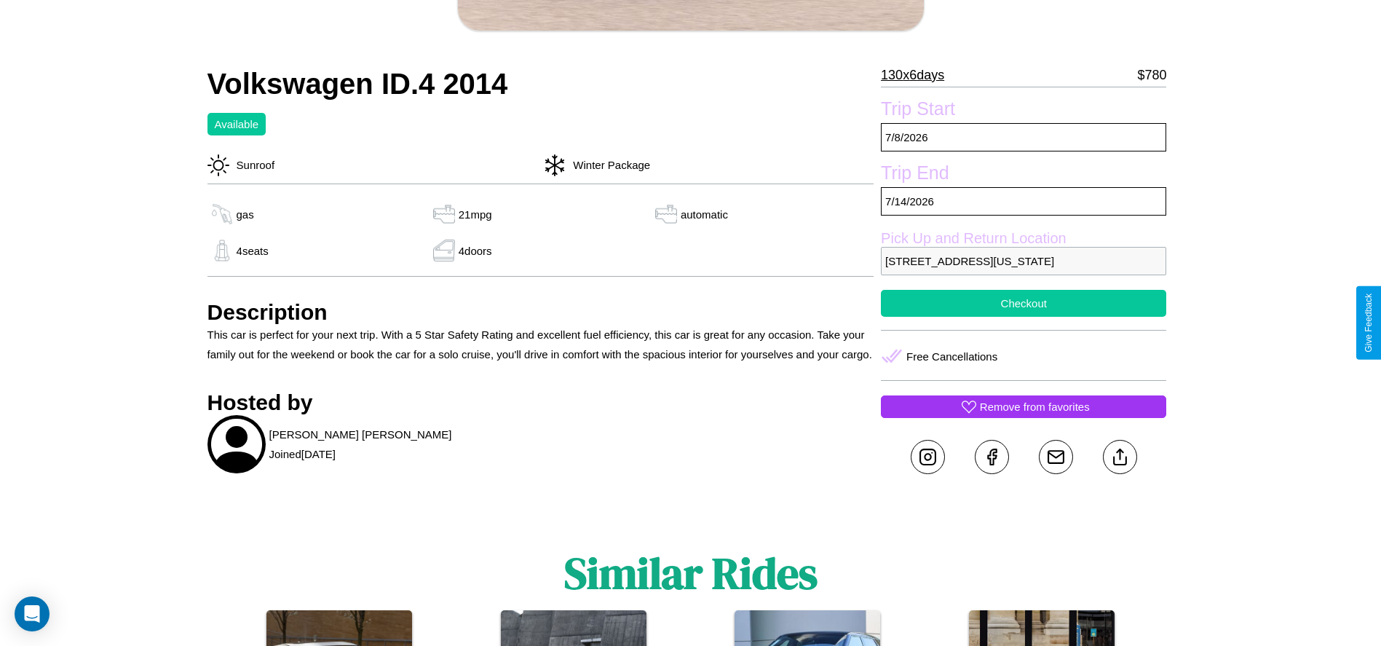
click at [1024, 317] on button "Checkout" at bounding box center [1023, 303] width 285 height 27
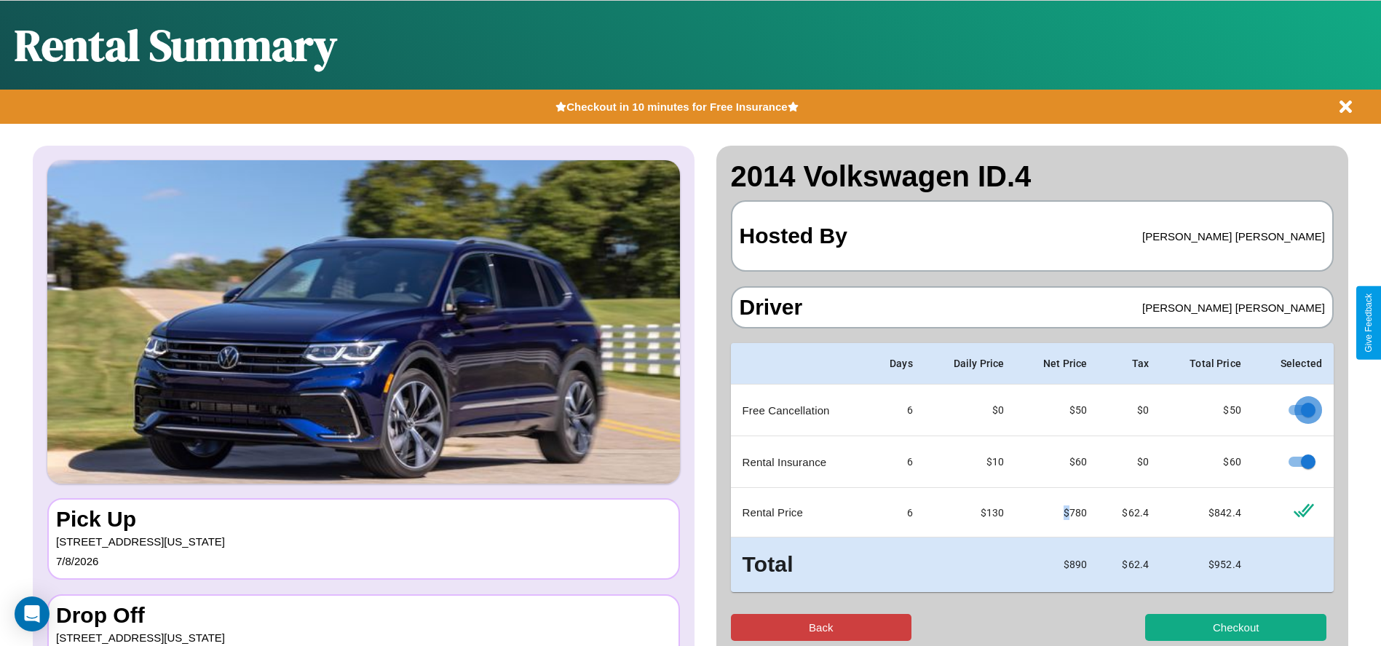
click at [821, 627] on button "Back" at bounding box center [821, 627] width 181 height 27
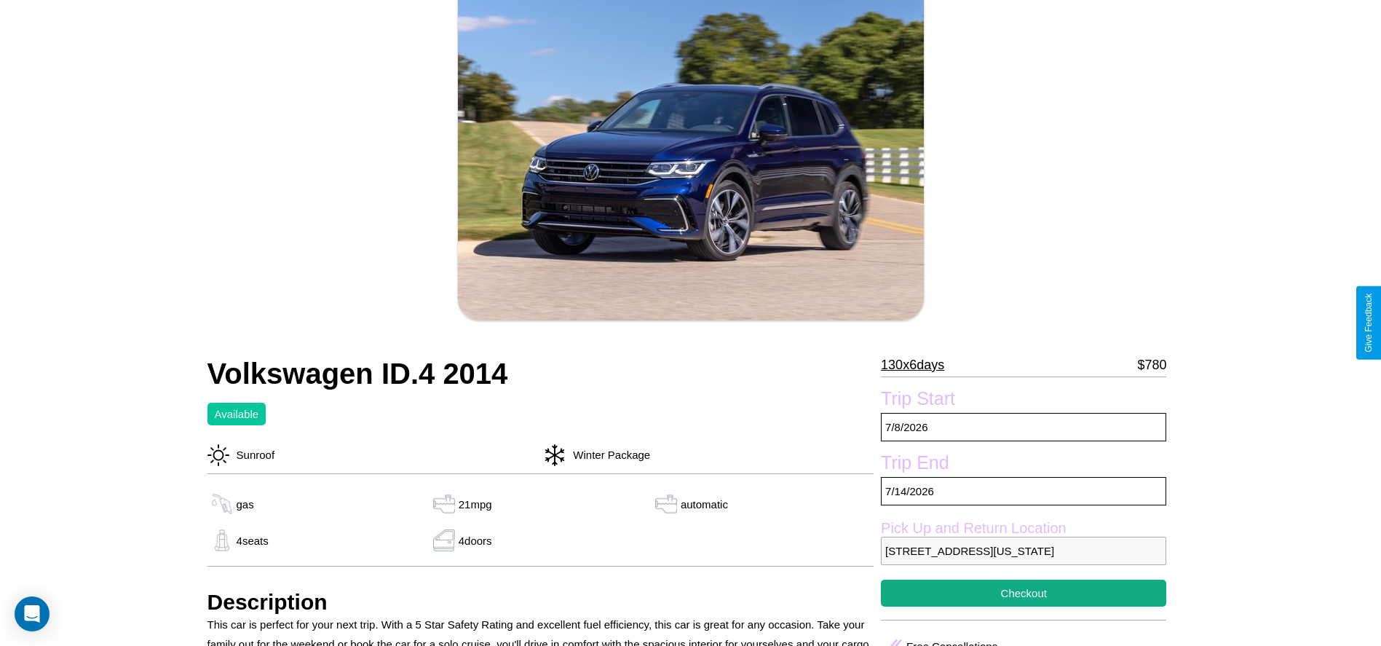
scroll to position [149, 0]
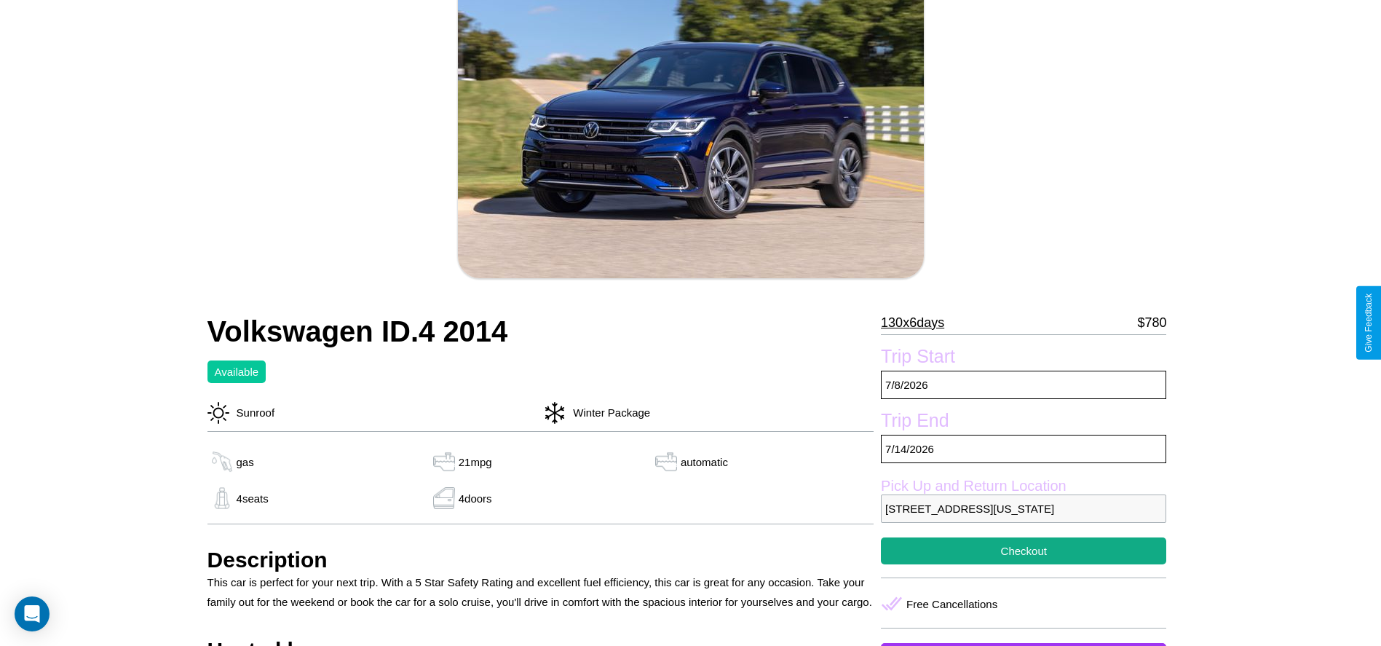
click at [918, 323] on p "130 x 6 days" at bounding box center [912, 322] width 63 height 23
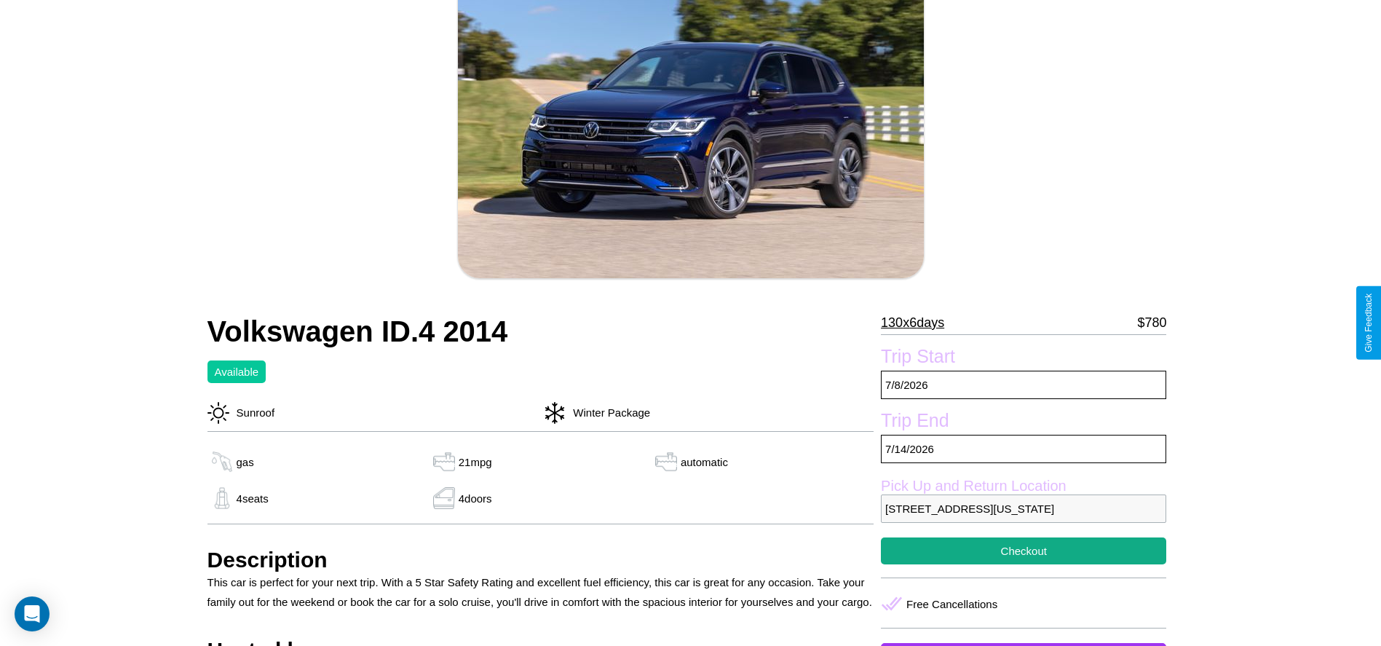
click at [918, 323] on p "130 x 6 days" at bounding box center [912, 322] width 63 height 23
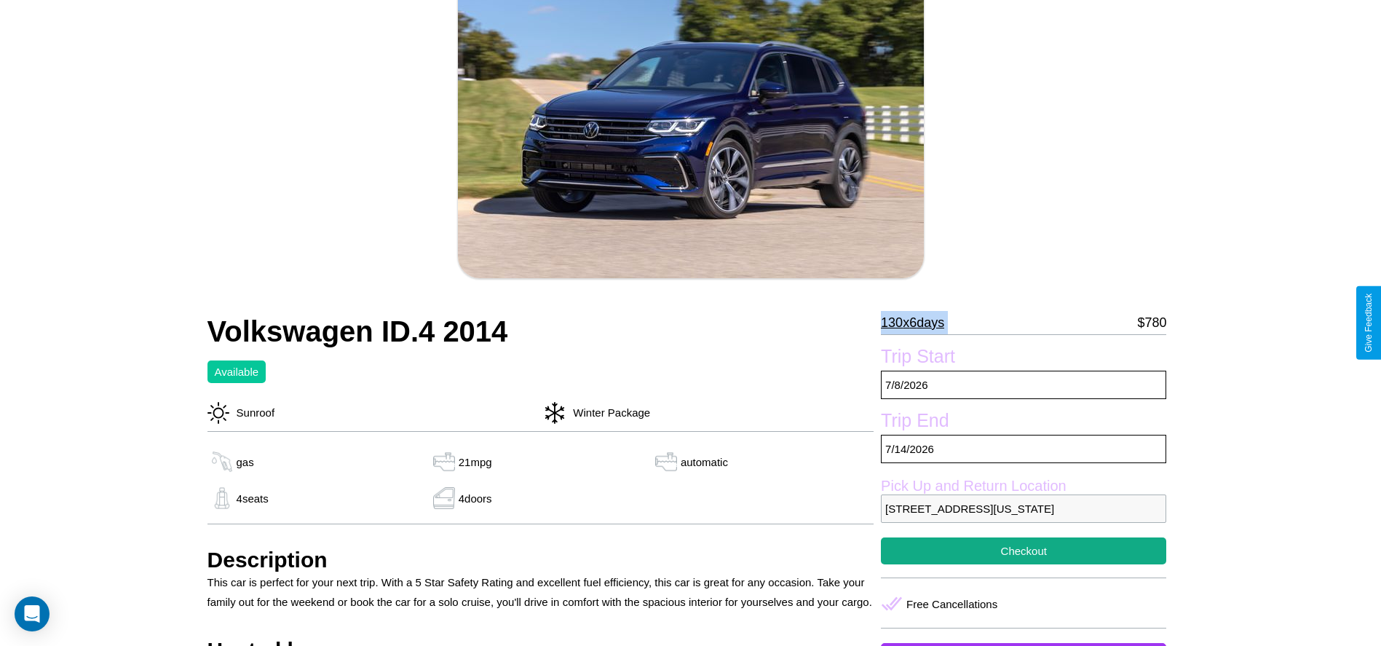
click at [918, 323] on p "130 x 6 days" at bounding box center [912, 322] width 63 height 23
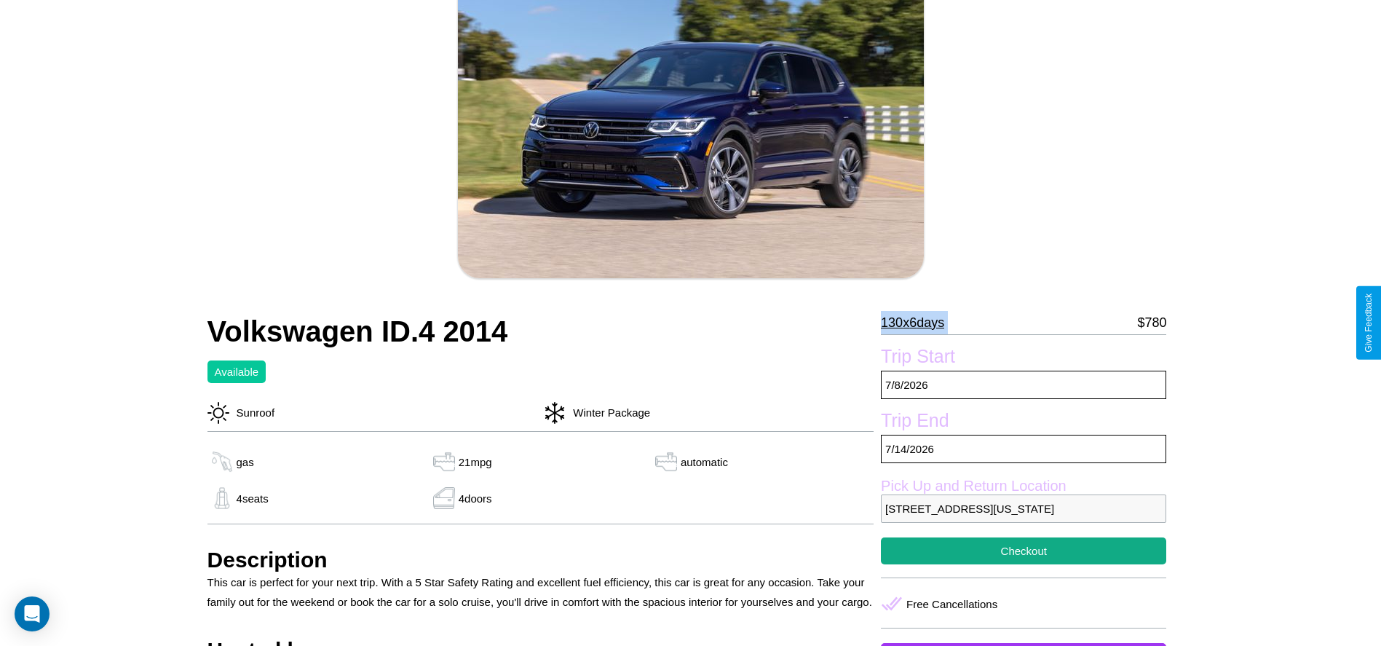
click at [918, 323] on p "130 x 6 days" at bounding box center [912, 322] width 63 height 23
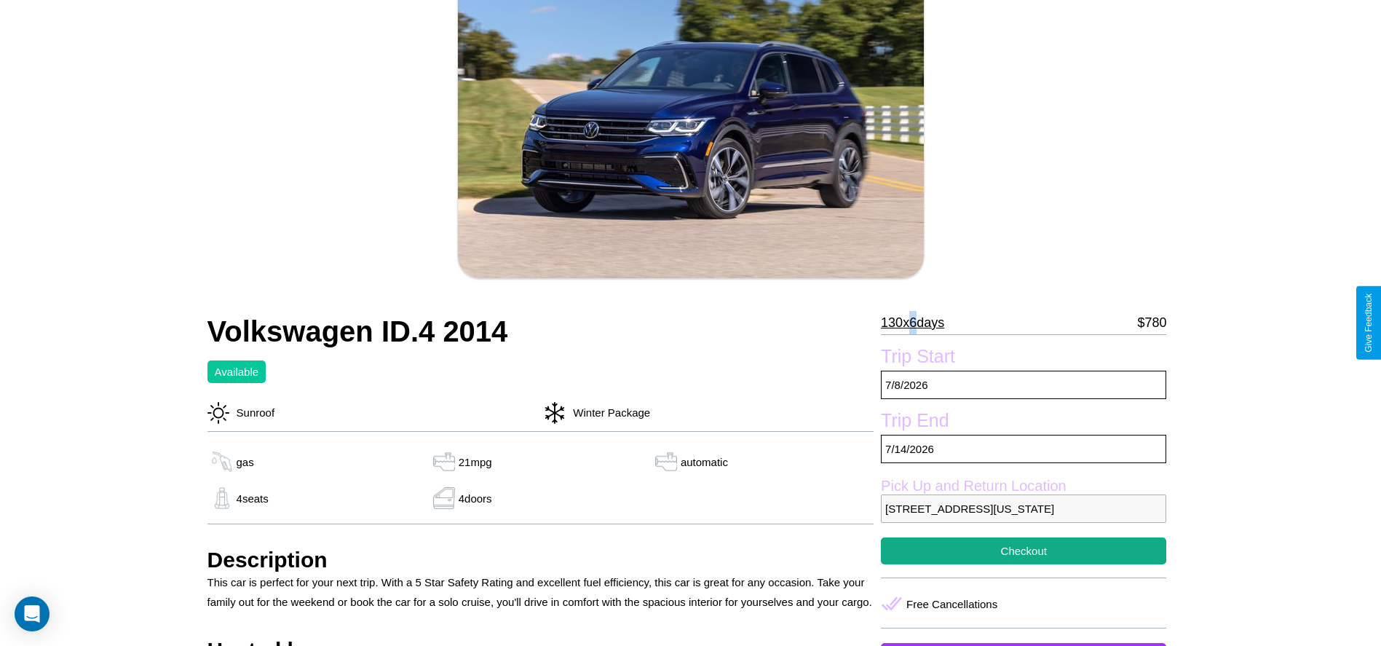
click at [918, 323] on p "130 x 6 days" at bounding box center [912, 322] width 63 height 23
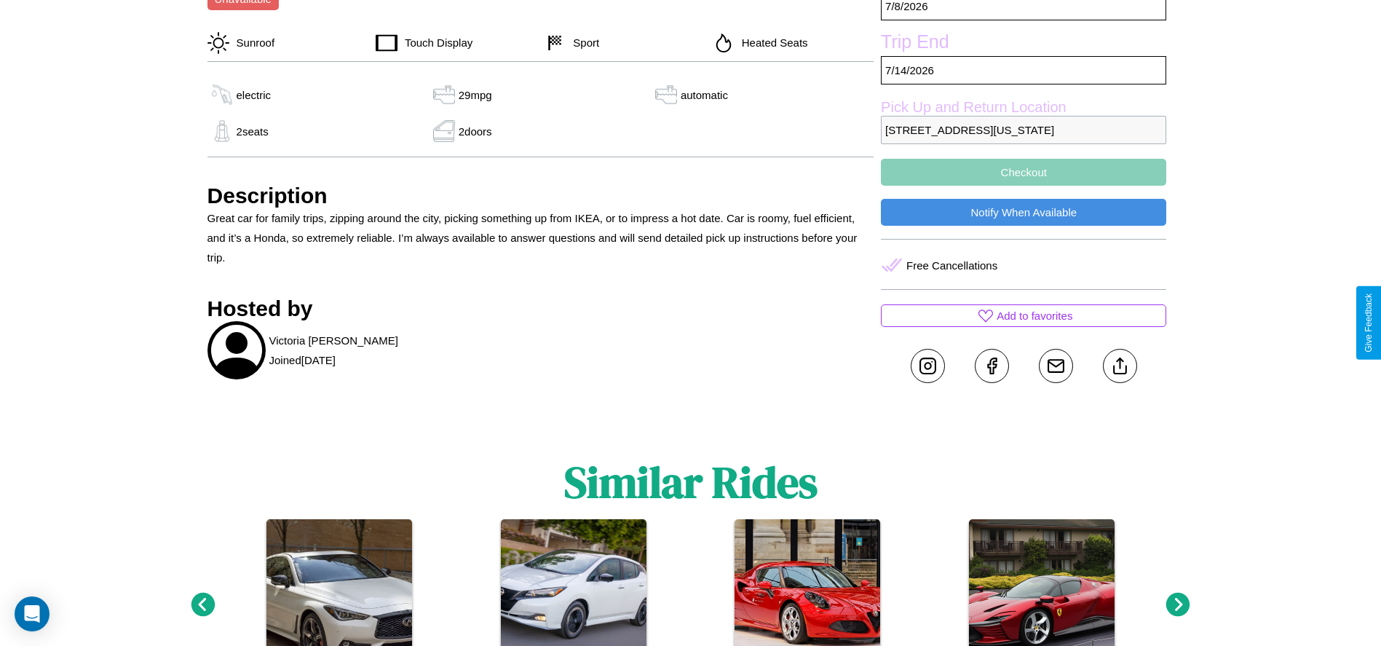
scroll to position [642, 0]
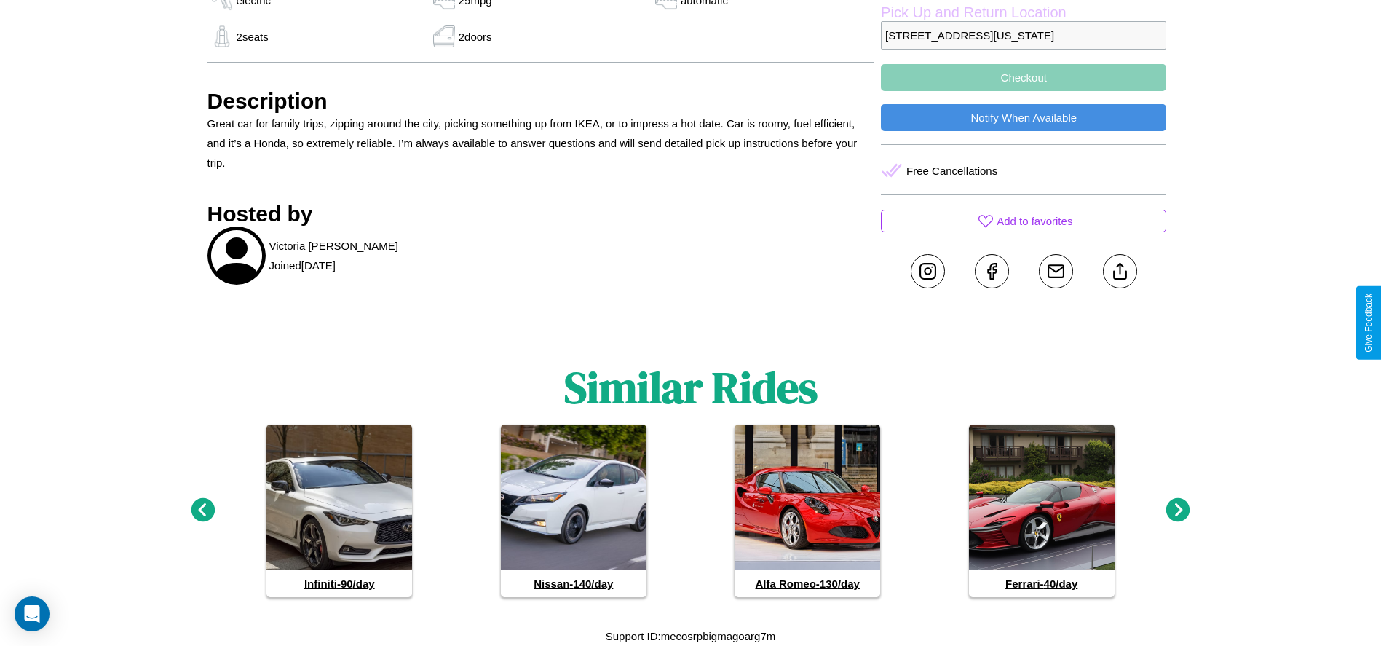
click at [1178, 510] on icon at bounding box center [1179, 510] width 24 height 24
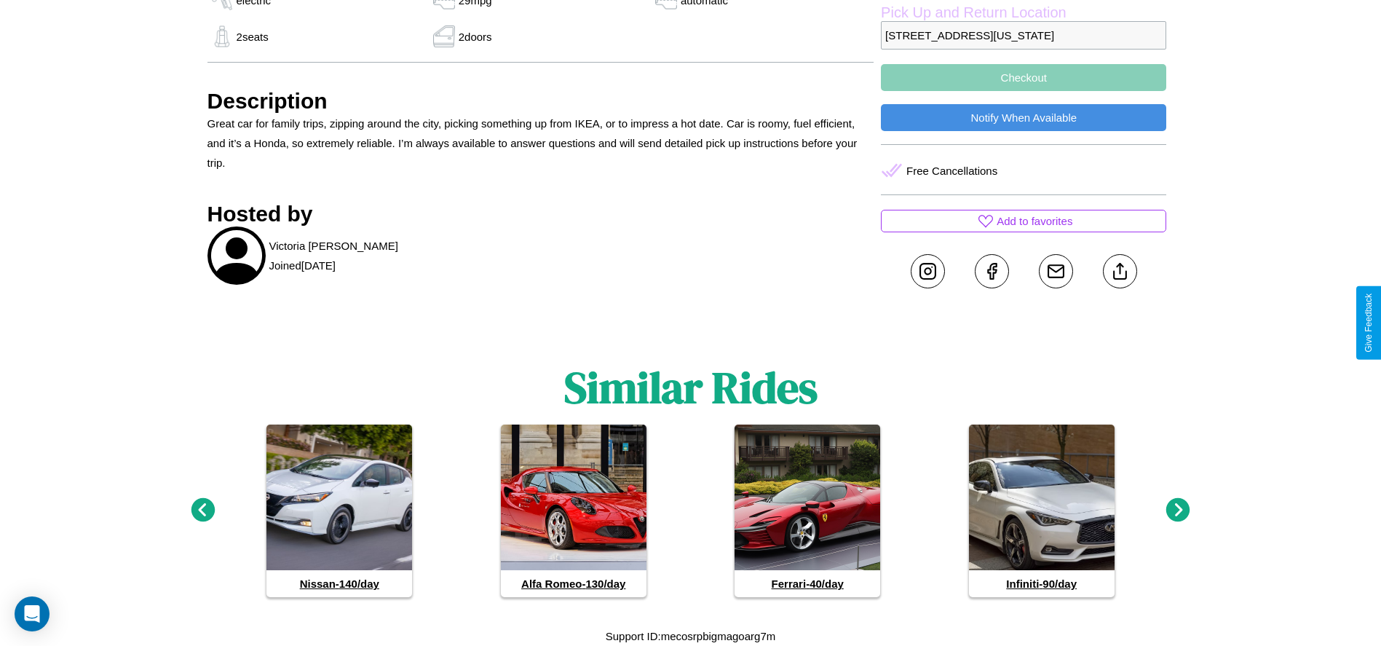
click at [1178, 510] on icon at bounding box center [1179, 510] width 24 height 24
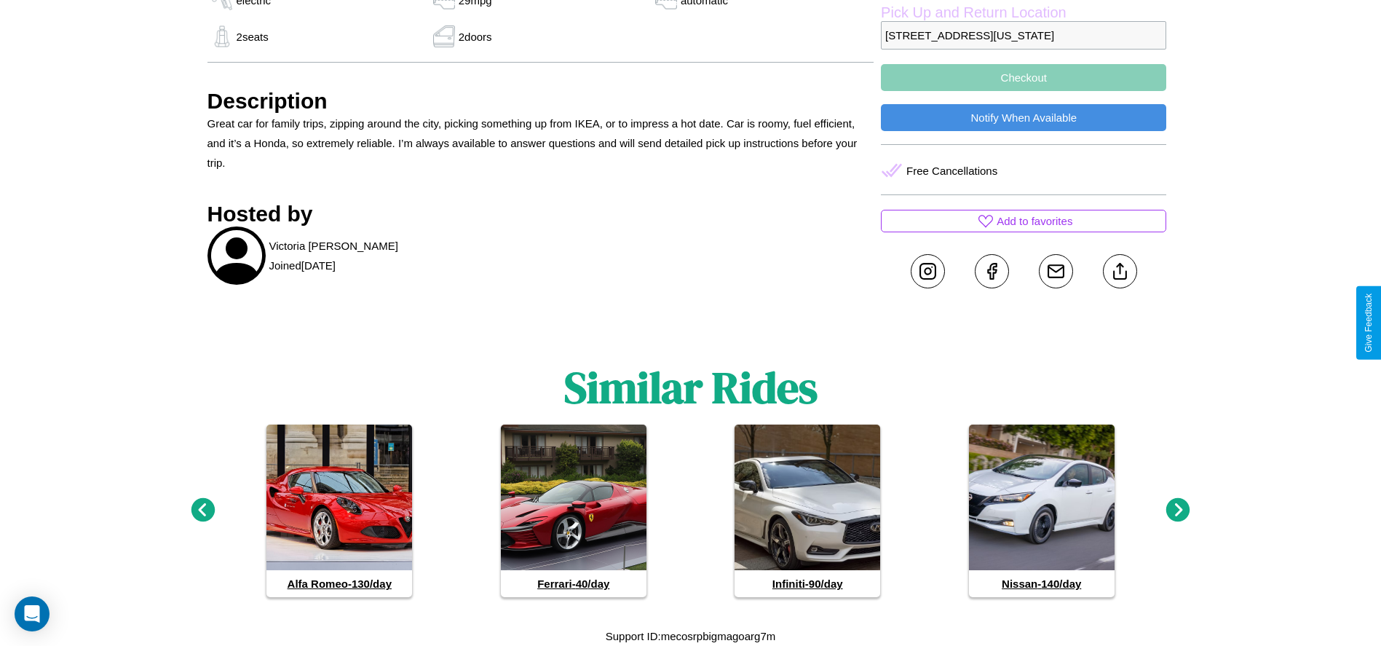
click at [202, 510] on icon at bounding box center [203, 510] width 24 height 24
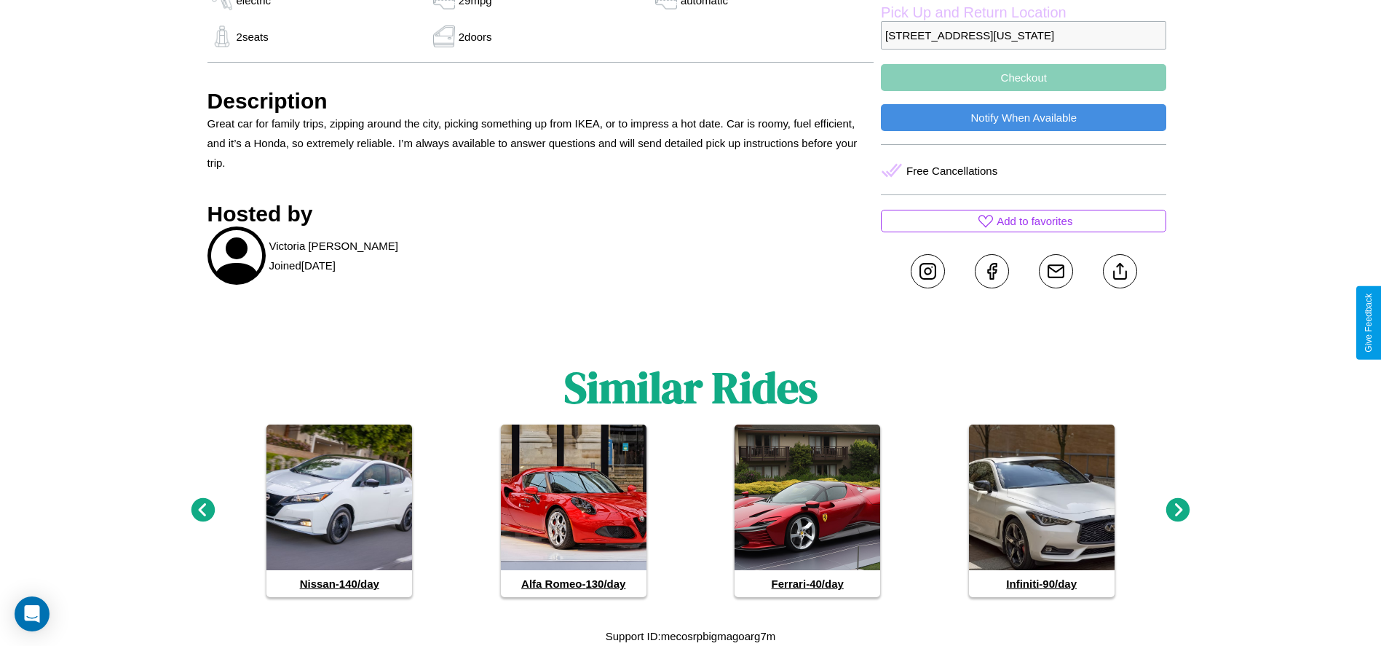
click at [1178, 510] on icon at bounding box center [1179, 510] width 24 height 24
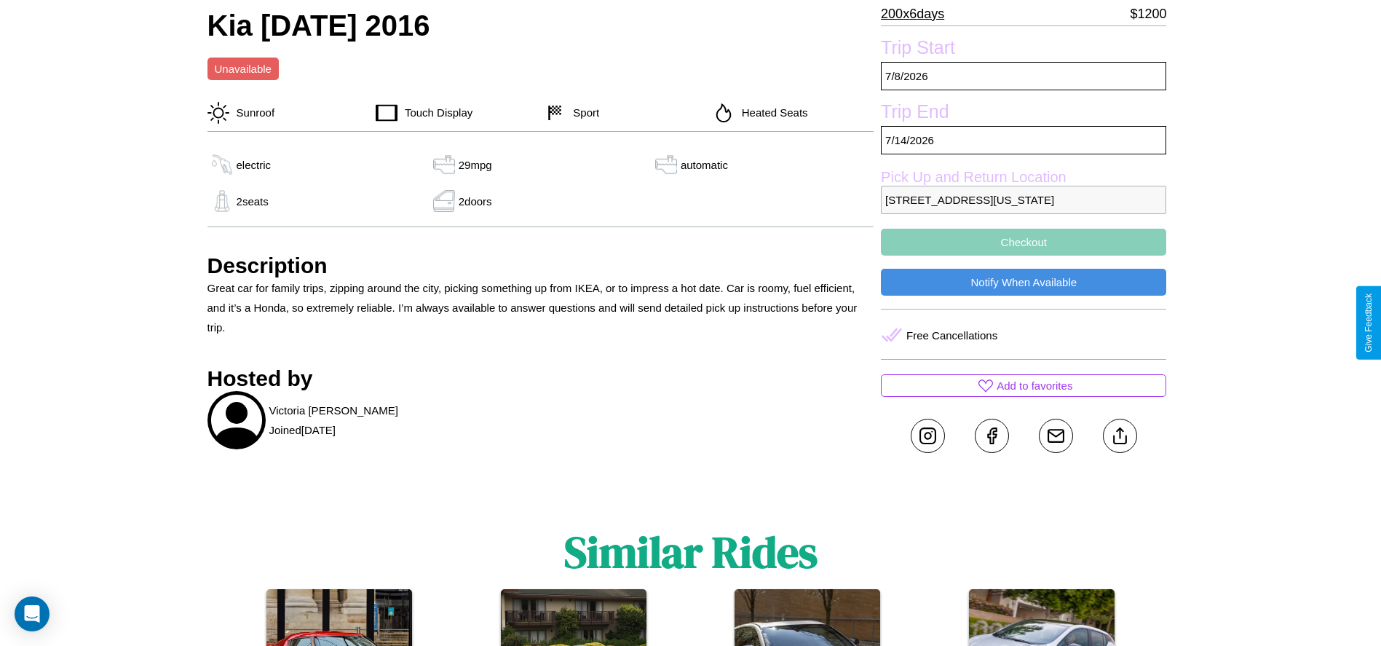
scroll to position [397, 0]
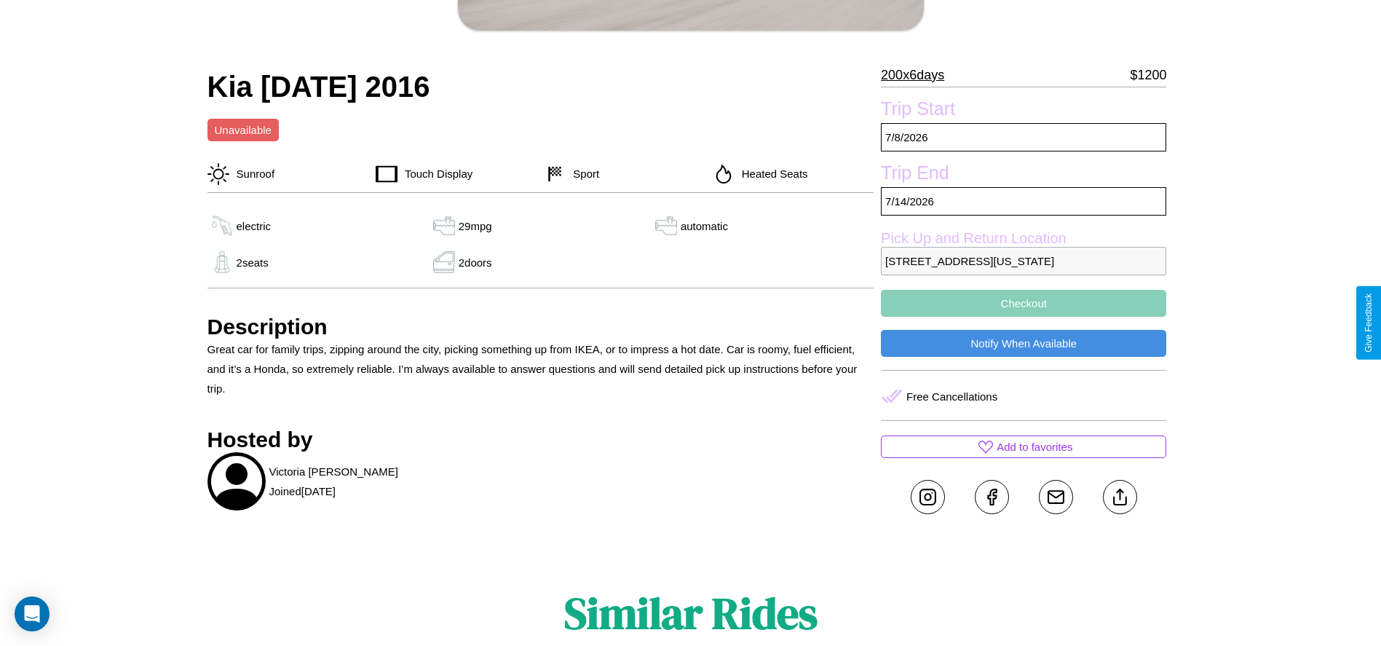
click at [1024, 317] on button "Checkout" at bounding box center [1023, 303] width 285 height 27
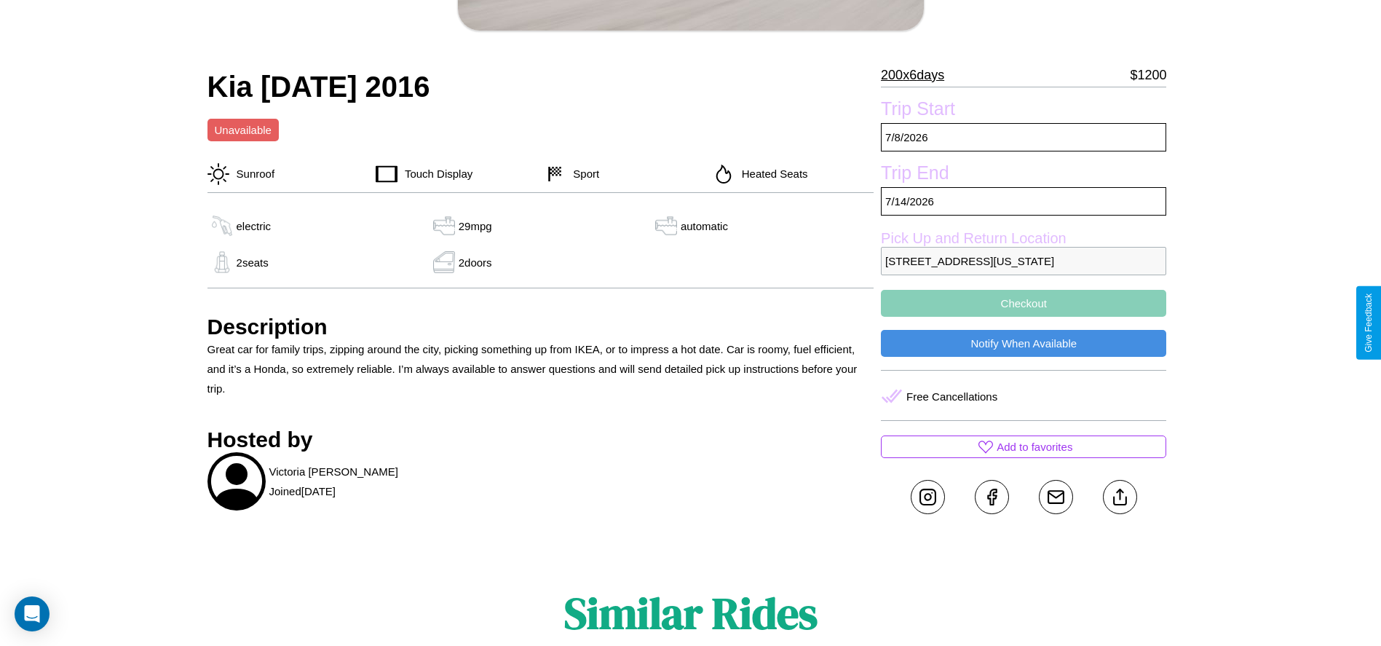
click at [1024, 317] on button "Checkout" at bounding box center [1023, 303] width 285 height 27
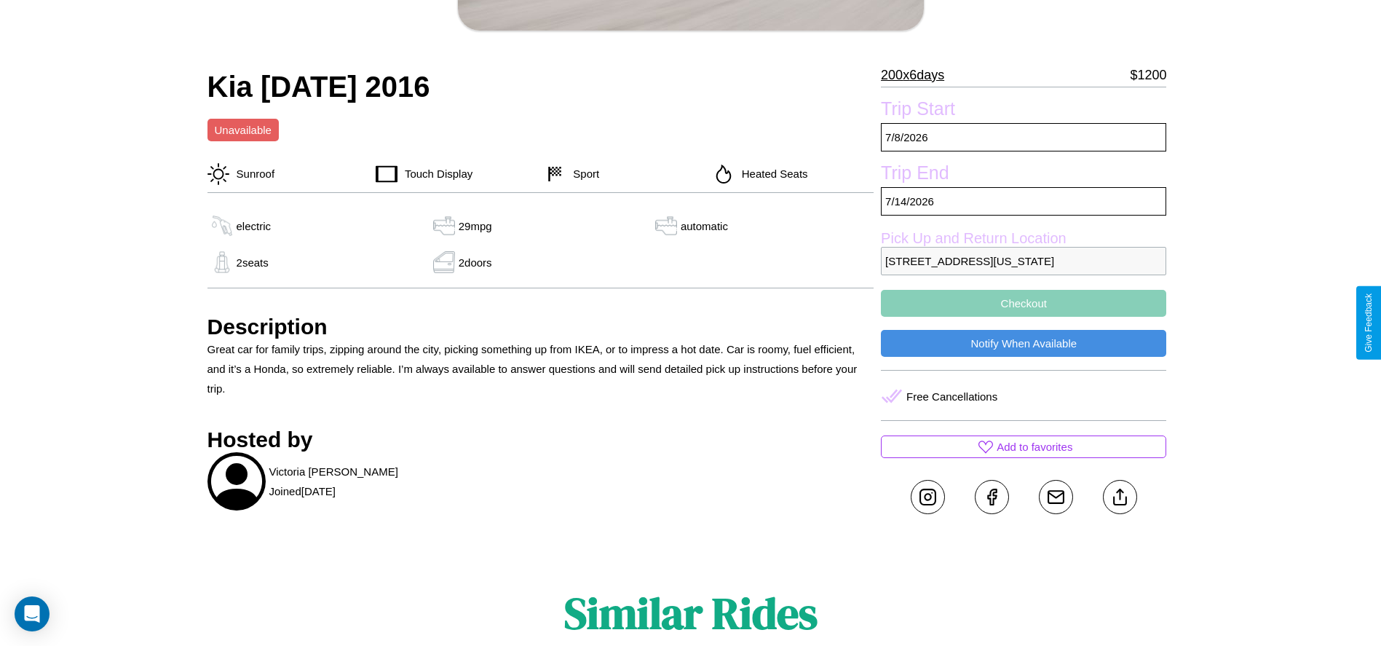
click at [1024, 317] on button "Checkout" at bounding box center [1023, 303] width 285 height 27
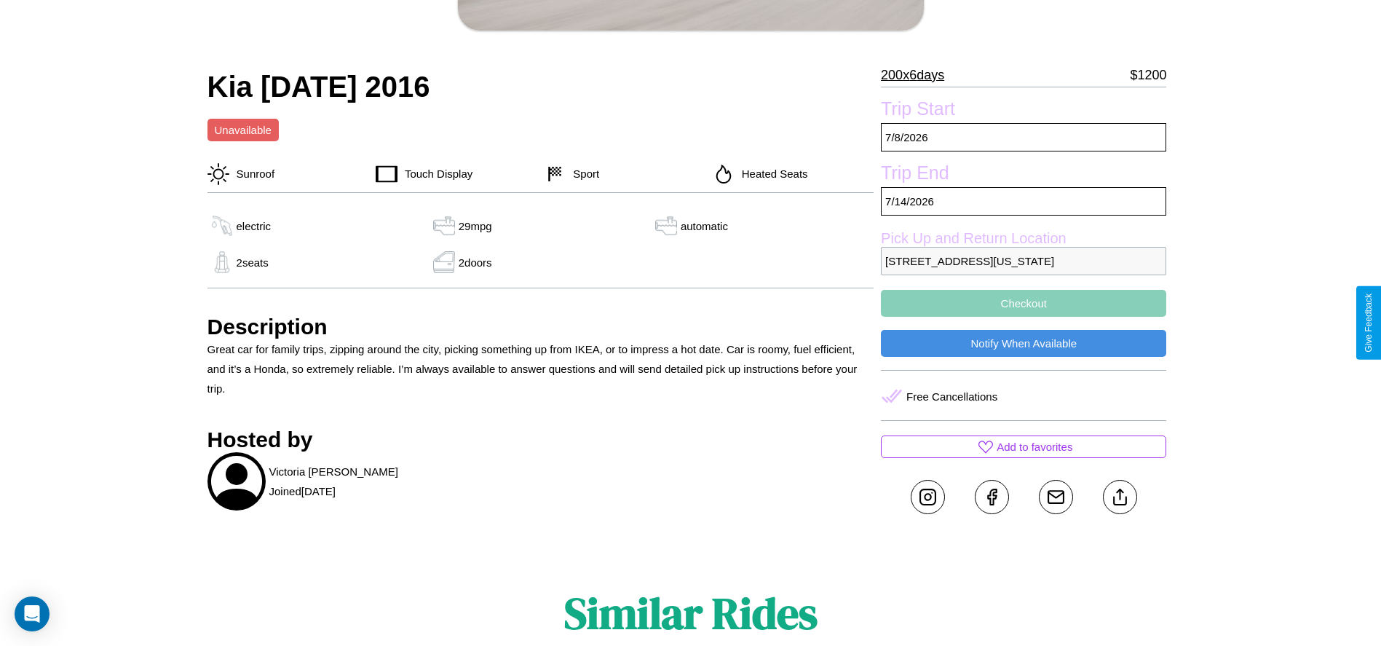
click at [1024, 317] on button "Checkout" at bounding box center [1023, 303] width 285 height 27
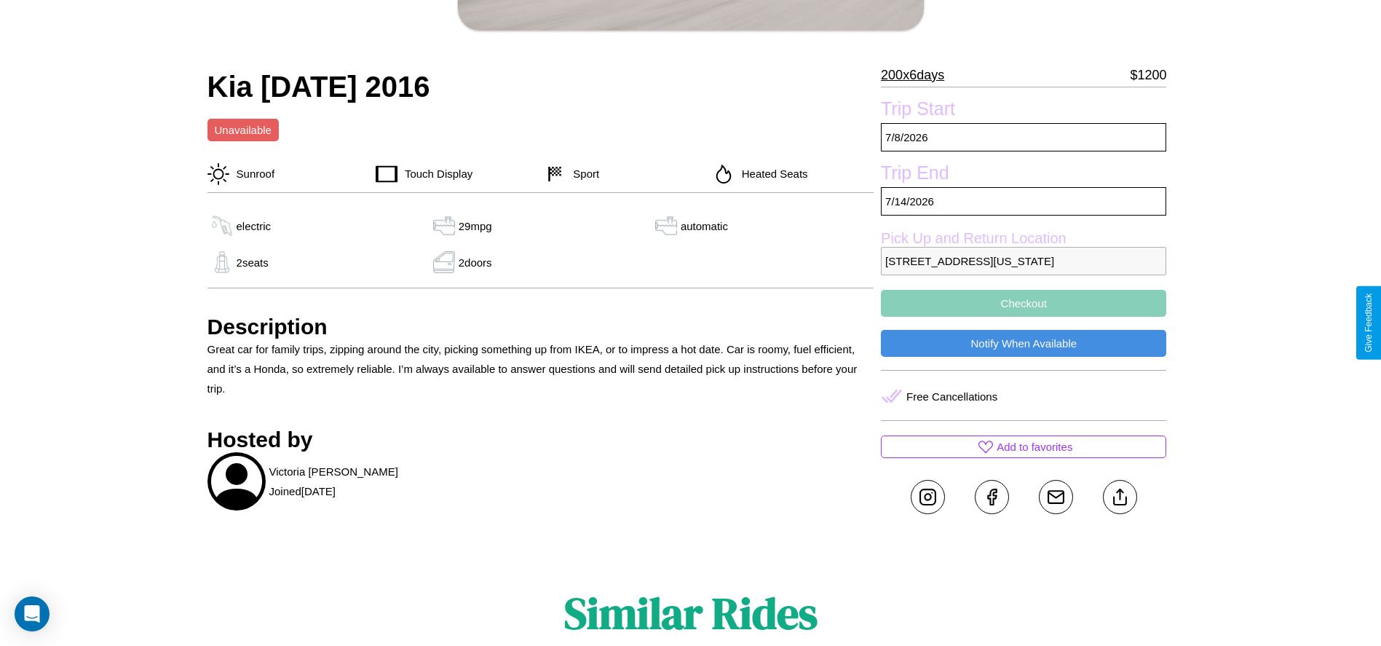
click at [1024, 317] on button "Checkout" at bounding box center [1023, 303] width 285 height 27
